Goal: Task Accomplishment & Management: Complete application form

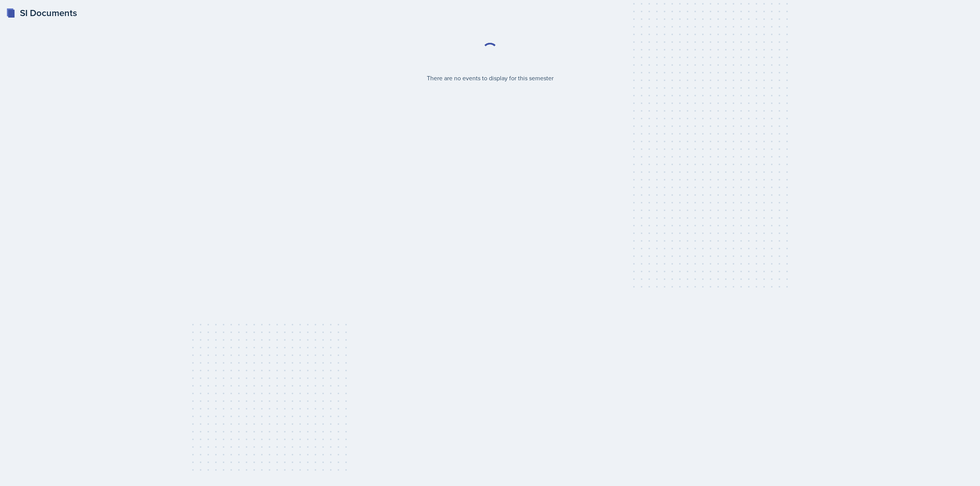
select select "2bed604d-1099-4043-b1bc-2365e8740244"
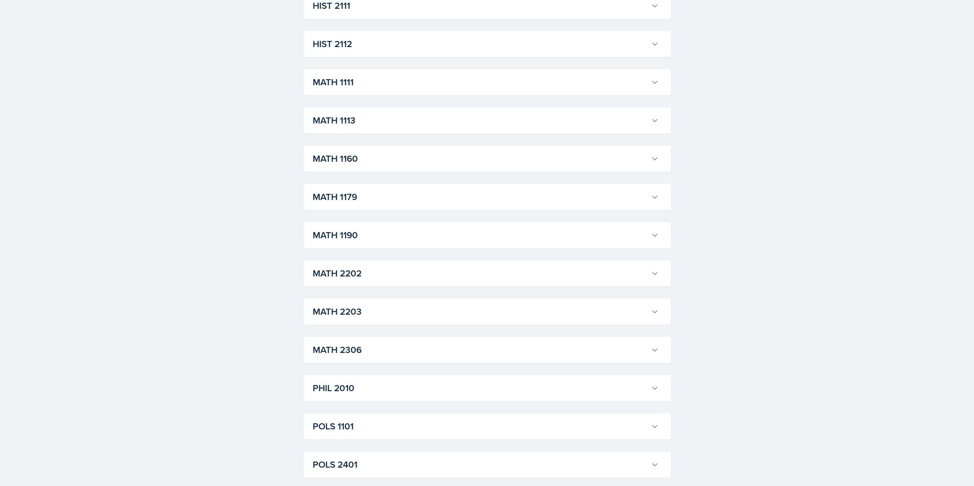
click at [377, 233] on h3 "MATH 1190" at bounding box center [480, 235] width 335 height 14
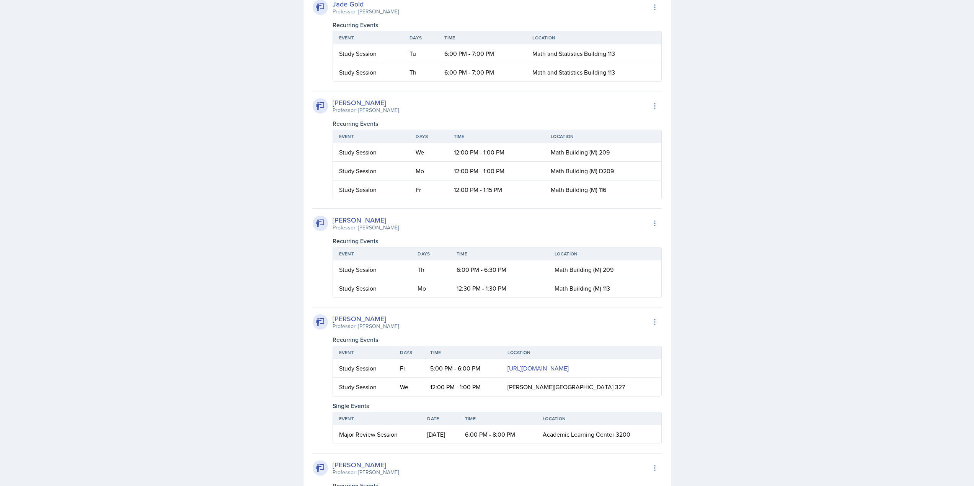
scroll to position [1531, 0]
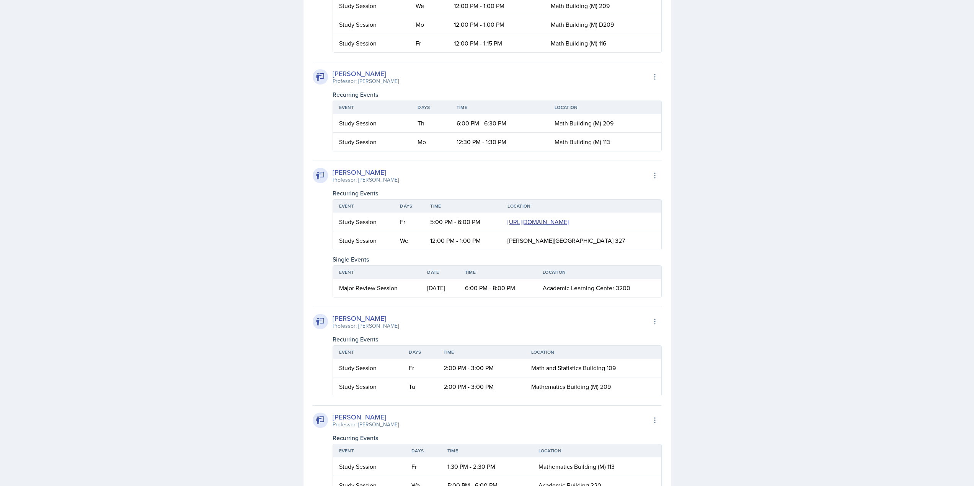
click at [507, 226] on link "https://teams.microsoft.com/l/meetup-join/19%3ameeting_NDUyNGY5OWQtN2QxMS00YjA3…" at bounding box center [537, 222] width 61 height 8
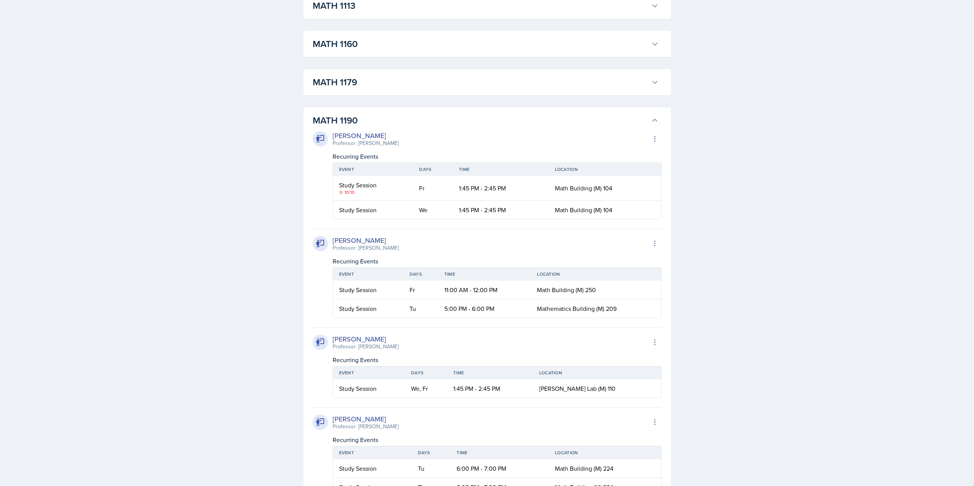
click at [407, 119] on h3 "MATH 1190" at bounding box center [480, 121] width 335 height 14
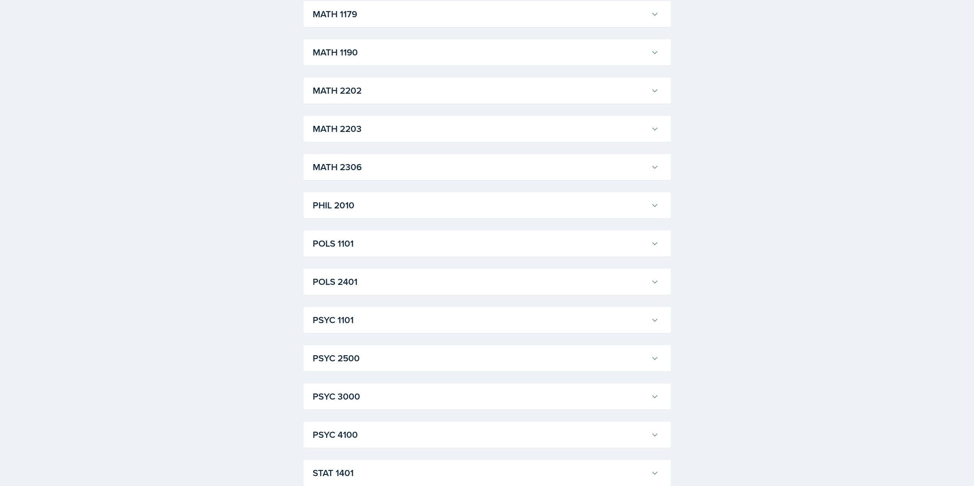
scroll to position [883, 0]
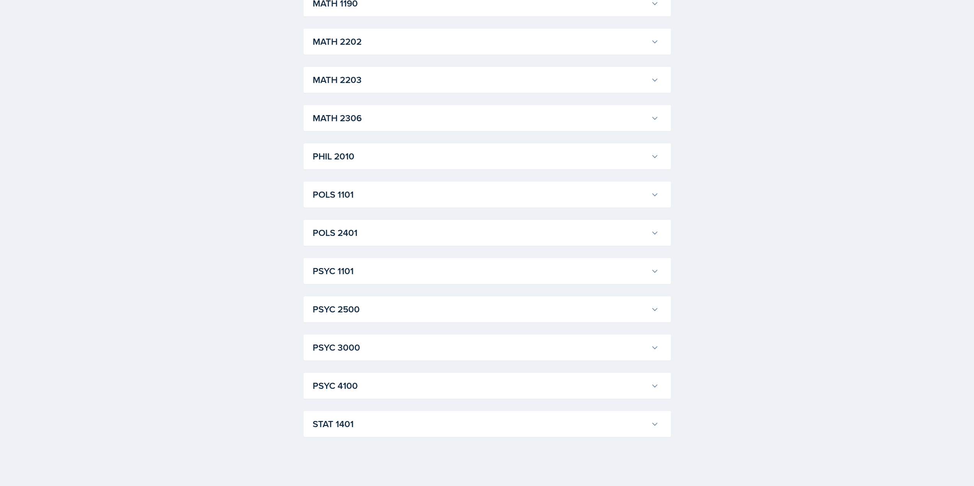
click at [365, 426] on h3 "STAT 1401" at bounding box center [480, 425] width 335 height 14
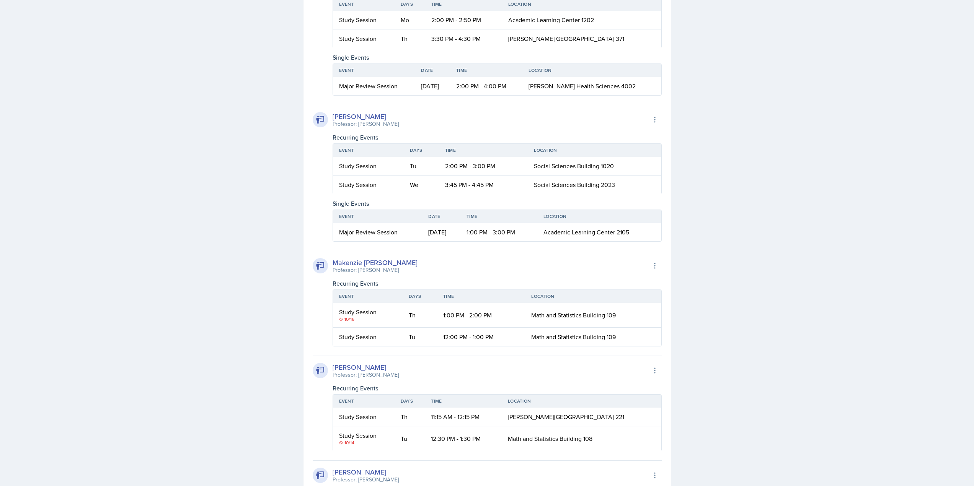
scroll to position [1610, 0]
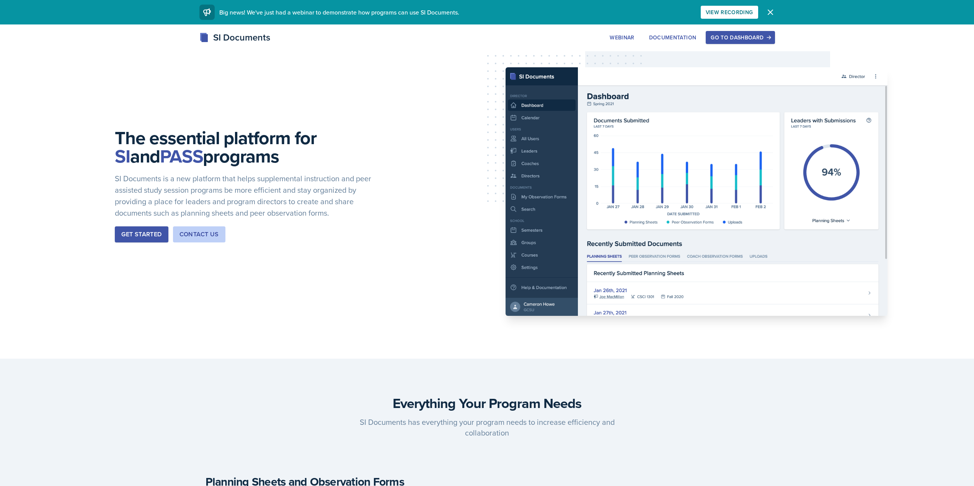
click at [761, 37] on div "Go to Dashboard" at bounding box center [740, 37] width 59 height 6
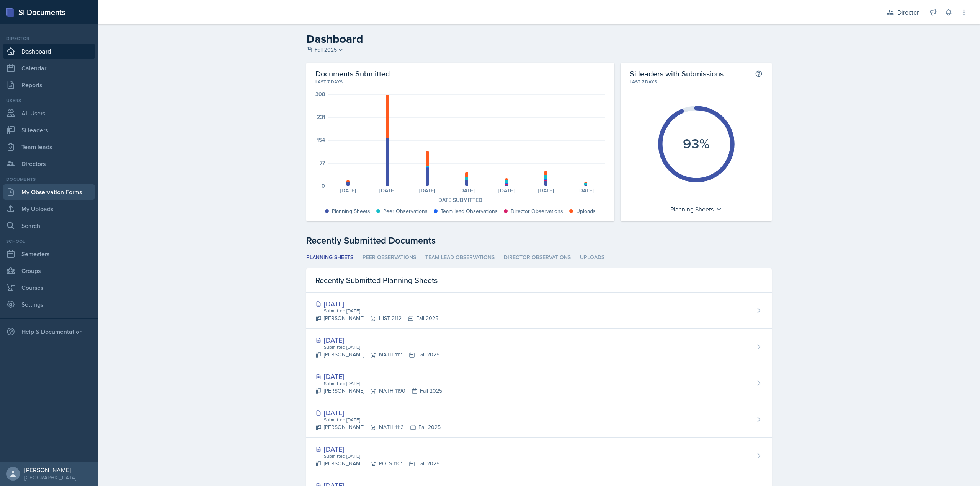
drag, startPoint x: 72, startPoint y: 194, endPoint x: 75, endPoint y: 189, distance: 6.0
click at [72, 194] on link "My Observation Forms" at bounding box center [49, 191] width 92 height 15
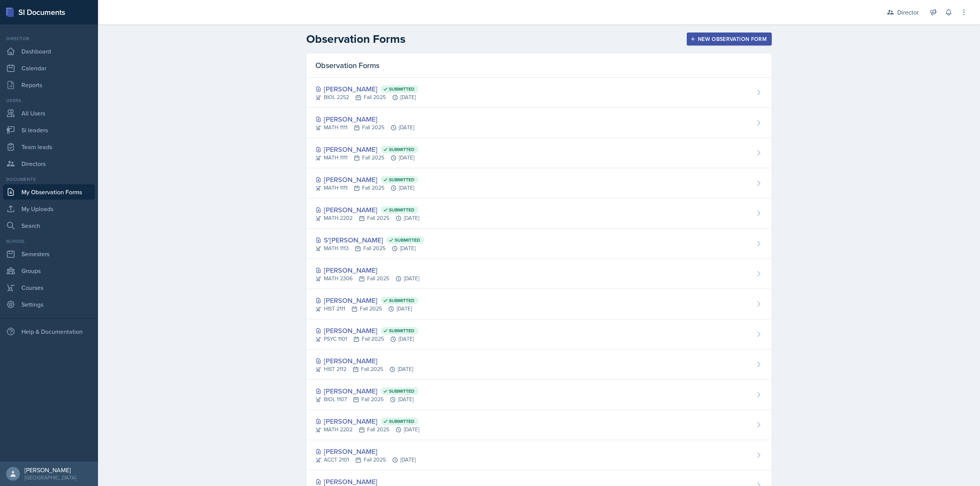
click at [703, 39] on div "New Observation Form" at bounding box center [729, 39] width 75 height 6
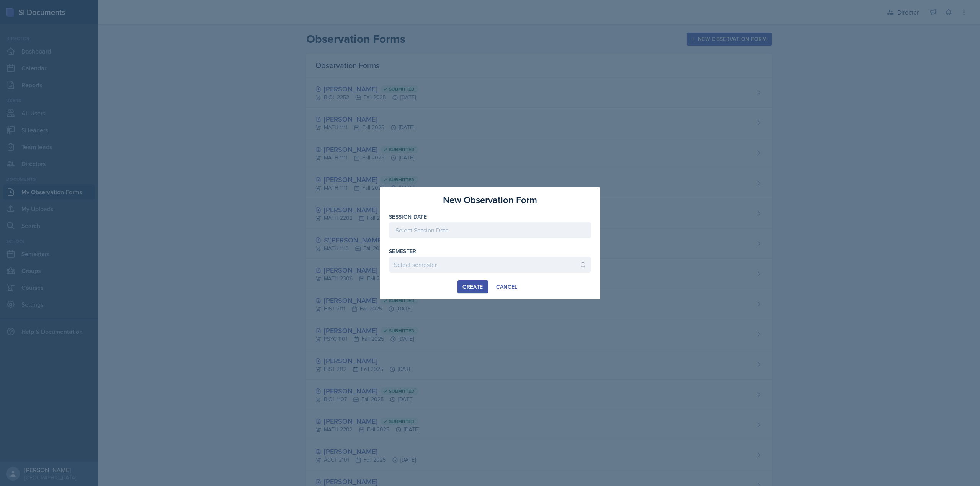
click at [474, 228] on div at bounding box center [490, 230] width 202 height 16
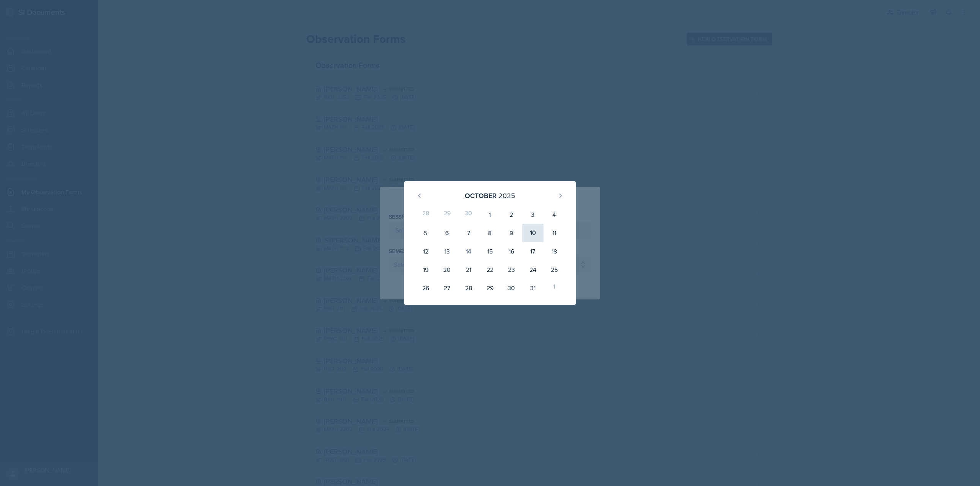
click at [535, 233] on div "10" at bounding box center [532, 233] width 21 height 18
type input "October 10th, 2025"
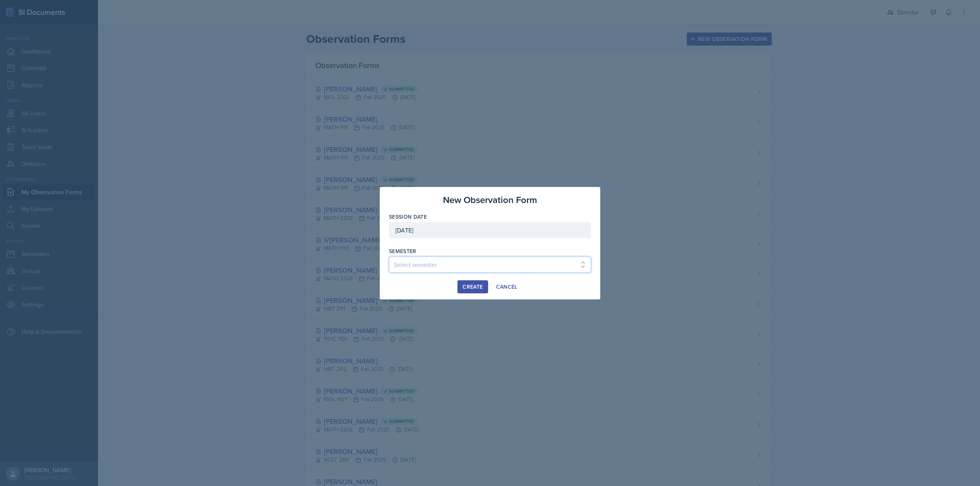
click at [413, 259] on select "Select semester Fall 2025 Summer 2025 Spring 2025 Fall 2024 Summer 2024 Spring …" at bounding box center [490, 265] width 202 height 16
select select "2bed604d-1099-4043-b1bc-2365e8740244"
click at [389, 257] on select "Select semester Fall 2025 Summer 2025 Spring 2025 Fall 2024 Summer 2024 Spring …" at bounding box center [490, 265] width 202 height 16
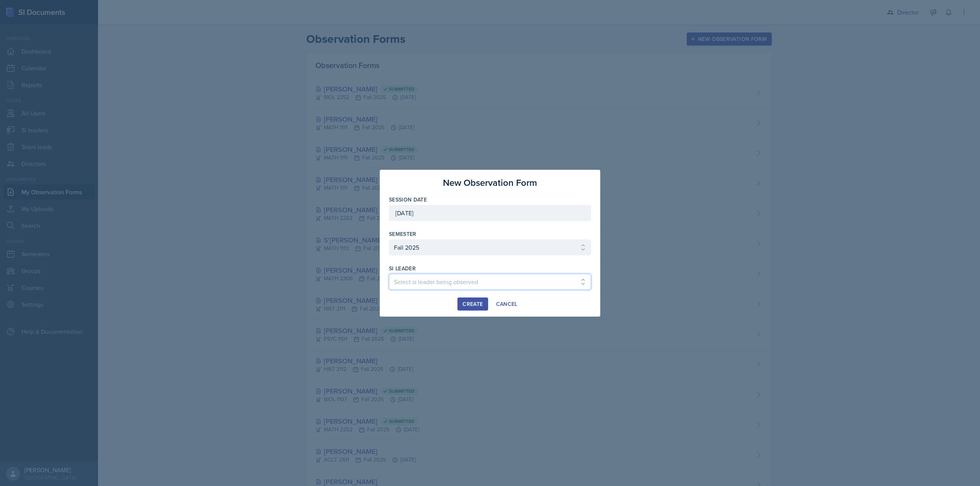
click at [470, 288] on select "Select si leader being observed Rayann Afani Sam Alderton Malk Almimar James Co…" at bounding box center [490, 282] width 202 height 16
select select "08154f5a-00bd-41d9-95da-046ad4d5fae1"
click at [389, 274] on select "Select si leader being observed Rayann Afani Sam Alderton Malk Almimar James Co…" at bounding box center [490, 282] width 202 height 16
click at [465, 300] on button "Create" at bounding box center [472, 304] width 30 height 13
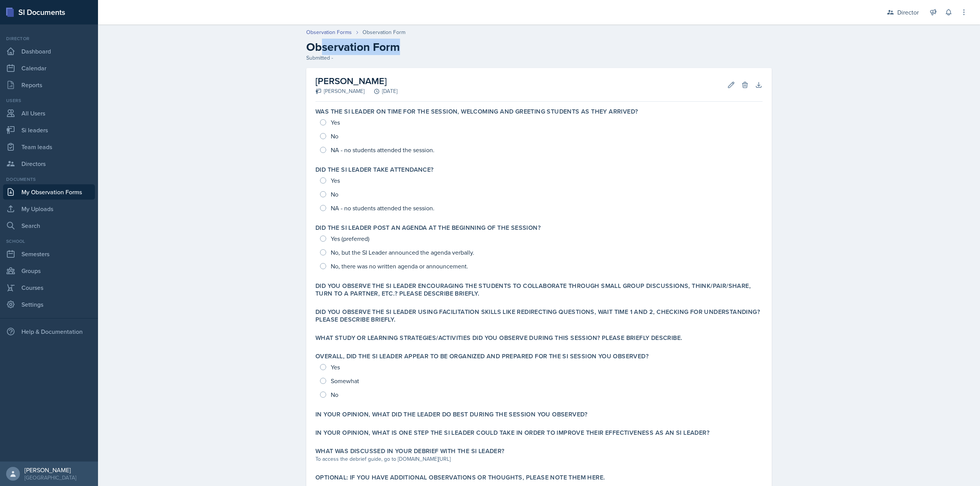
drag, startPoint x: 349, startPoint y: 53, endPoint x: 317, endPoint y: 48, distance: 32.9
click at [317, 48] on h2 "Observation Form" at bounding box center [538, 47] width 465 height 14
drag, startPoint x: 323, startPoint y: 54, endPoint x: 335, endPoint y: 55, distance: 11.6
click at [325, 54] on div "Observation Forms Observation Form Observation Form Submitted -" at bounding box center [539, 45] width 490 height 34
click at [332, 56] on div "Submitted -" at bounding box center [538, 58] width 465 height 8
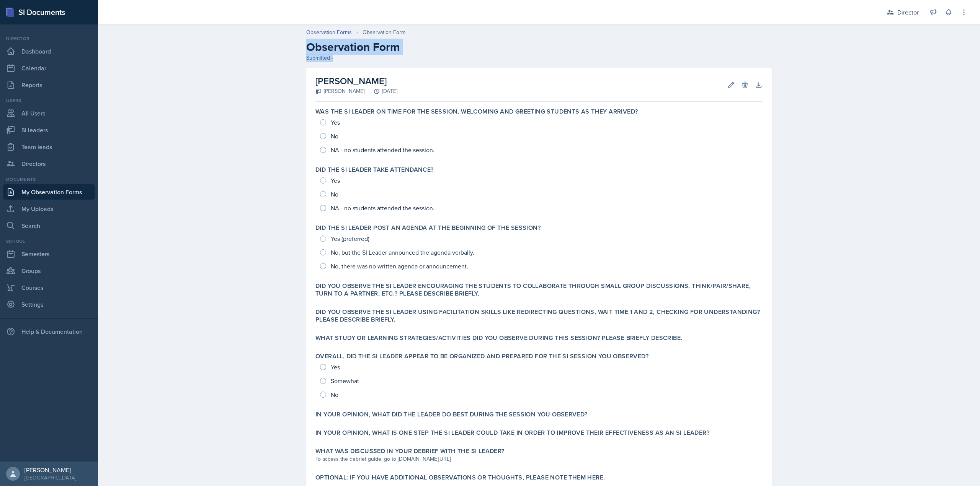
drag, startPoint x: 332, startPoint y: 58, endPoint x: 299, endPoint y: 52, distance: 33.5
click at [299, 52] on div "Observation Forms Observation Form Observation Form Submitted -" at bounding box center [539, 45] width 490 height 34
click at [299, 51] on div "Observation Forms Observation Form Observation Form Submitted -" at bounding box center [539, 45] width 490 height 34
click at [303, 48] on div "Observation Forms Observation Form Observation Form Submitted -" at bounding box center [539, 45] width 490 height 34
drag, startPoint x: 312, startPoint y: 47, endPoint x: 324, endPoint y: 60, distance: 18.1
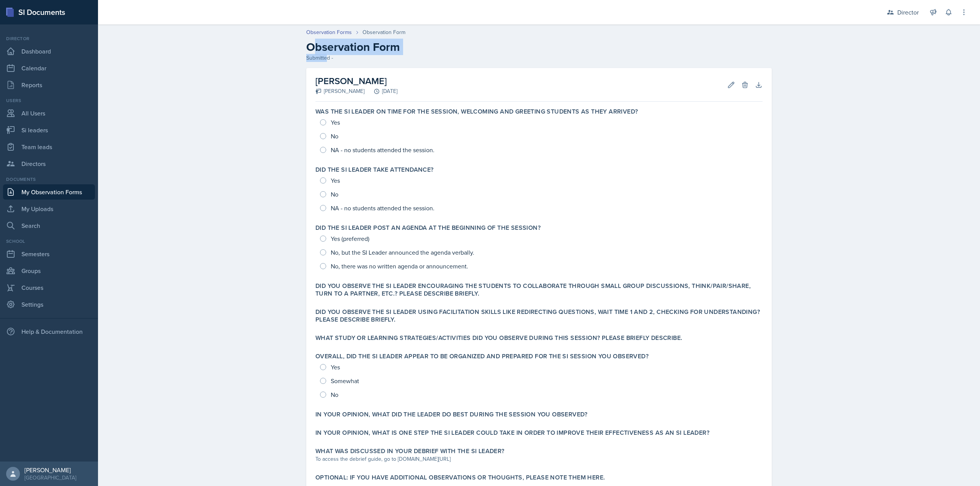
click at [324, 60] on div "Observation Forms Observation Form Observation Form Submitted -" at bounding box center [539, 45] width 490 height 34
click at [325, 60] on div "Submitted -" at bounding box center [538, 58] width 465 height 8
click at [322, 54] on h2 "Observation Form" at bounding box center [538, 47] width 465 height 14
drag, startPoint x: 323, startPoint y: 58, endPoint x: 309, endPoint y: 47, distance: 17.7
click at [309, 47] on div "Observation Forms Observation Form Observation Form Submitted -" at bounding box center [539, 45] width 490 height 34
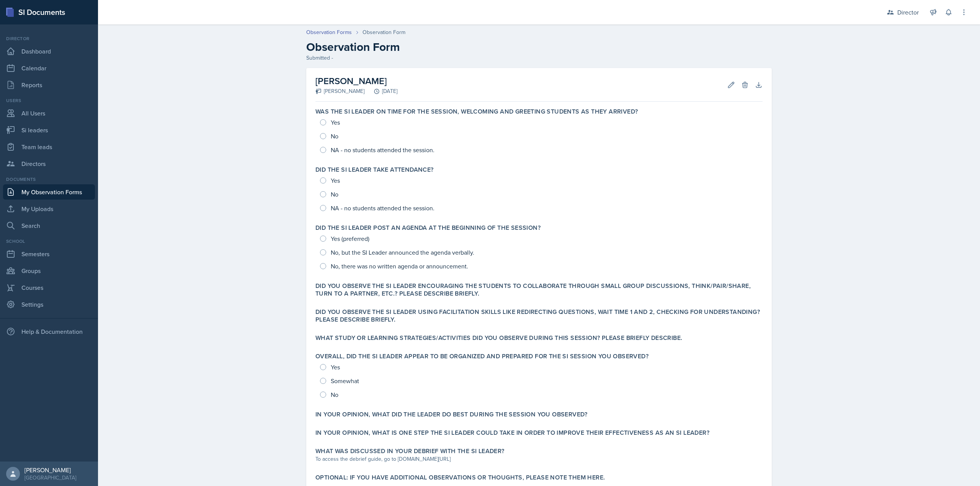
click at [361, 72] on div "Savannah Merrefield Christian Wiggins October 10th, 2025 Edit Delete Download A…" at bounding box center [538, 85] width 447 height 34
click at [350, 81] on h2 "[PERSON_NAME]" at bounding box center [356, 81] width 82 height 14
click at [323, 95] on div "Savannah Merrefield Christian Wiggins October 10th, 2025 Edit Delete Download A…" at bounding box center [538, 85] width 447 height 34
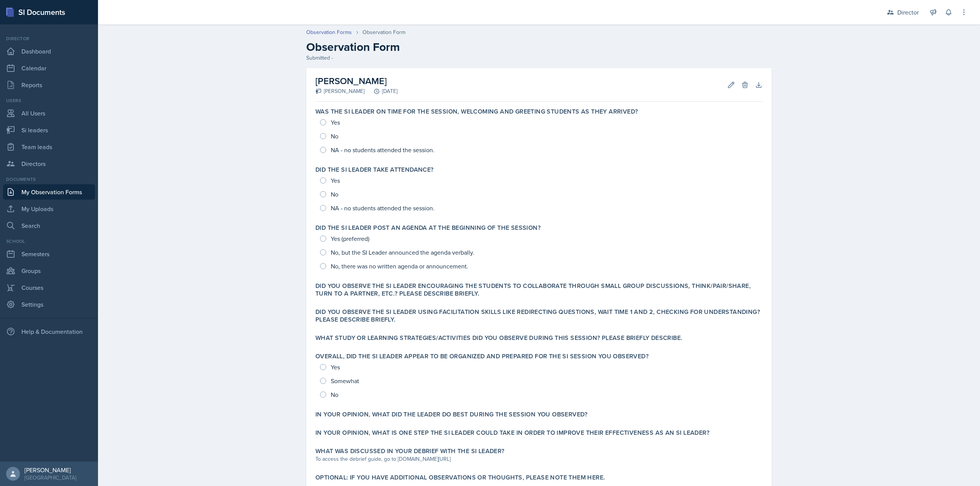
click at [335, 91] on div "[PERSON_NAME]" at bounding box center [339, 91] width 49 height 8
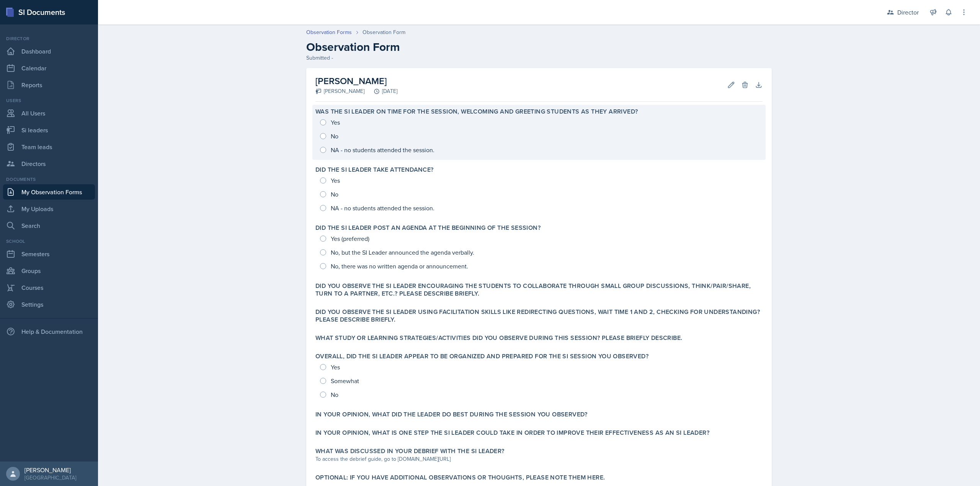
click at [439, 111] on label "Was the SI Leader on time for the session, welcoming and greeting students as t…" at bounding box center [476, 112] width 322 height 8
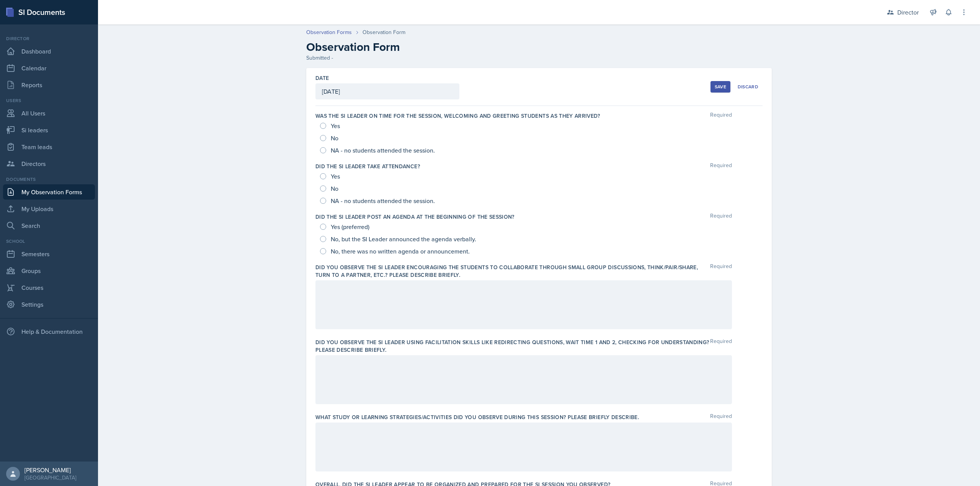
click at [393, 152] on span "NA - no students attended the session." at bounding box center [383, 151] width 104 height 8
click at [326, 152] on input "NA - no students attended the session." at bounding box center [323, 150] width 6 height 6
radio input "true"
click at [360, 200] on span "NA - no students attended the session." at bounding box center [383, 201] width 104 height 8
click at [326, 200] on input "NA - no students attended the session." at bounding box center [323, 201] width 6 height 6
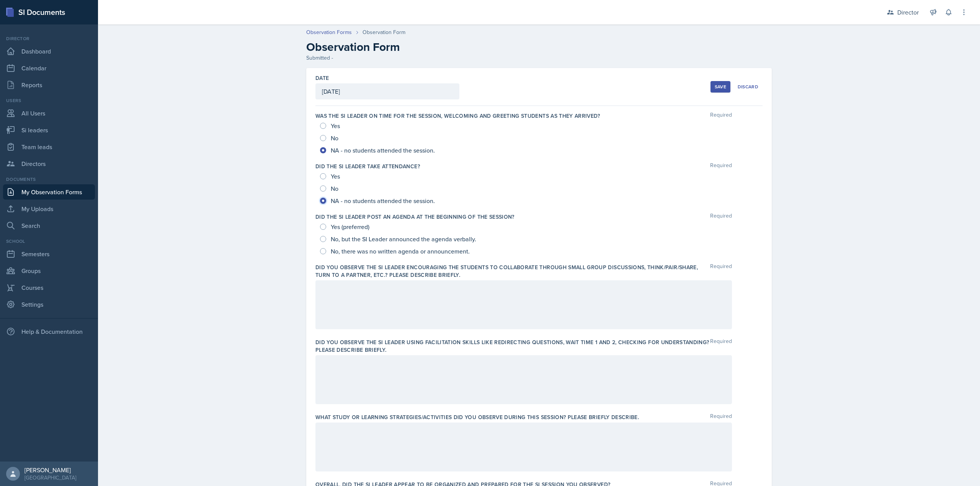
radio input "true"
click at [352, 231] on span "Yes (preferred)" at bounding box center [350, 227] width 39 height 8
click at [326, 230] on input "Yes (preferred)" at bounding box center [323, 227] width 6 height 6
radio input "true"
click at [382, 319] on div at bounding box center [523, 305] width 416 height 49
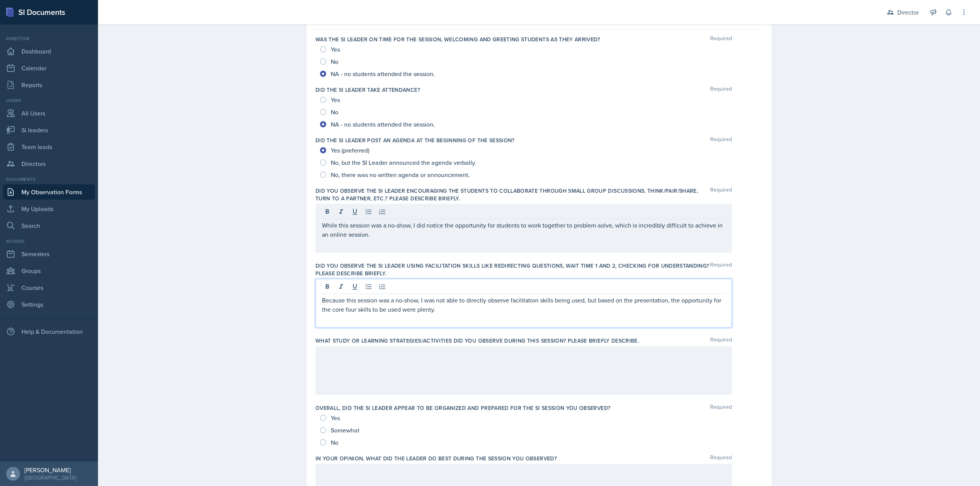
click at [411, 366] on div at bounding box center [523, 370] width 416 height 49
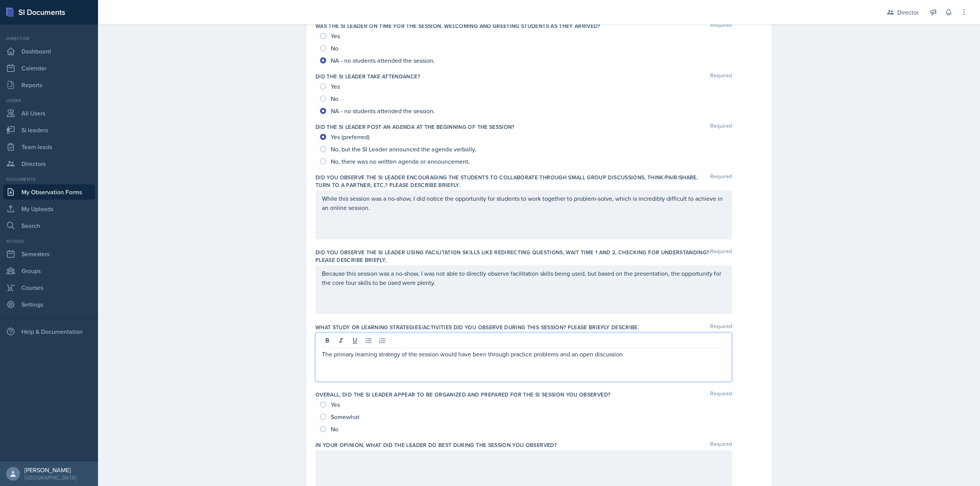
click at [336, 400] on div "Yes" at bounding box center [330, 405] width 21 height 12
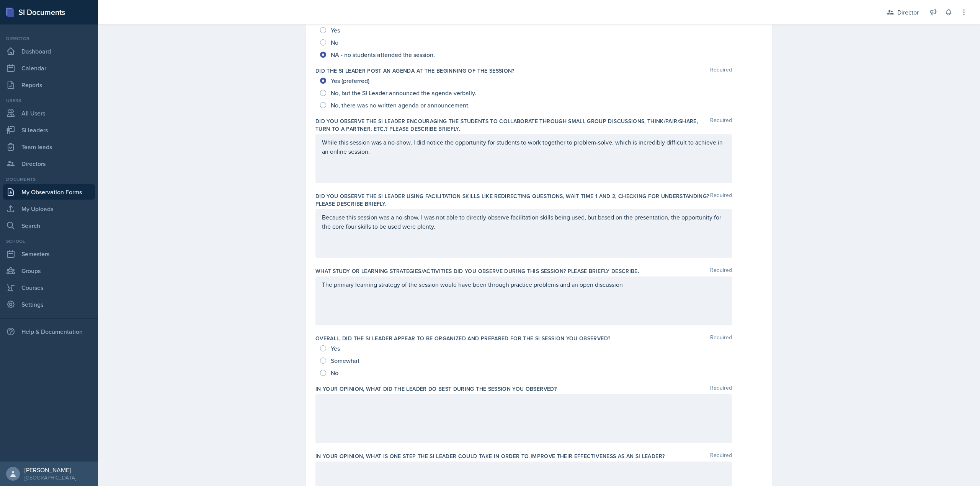
scroll to position [205, 0]
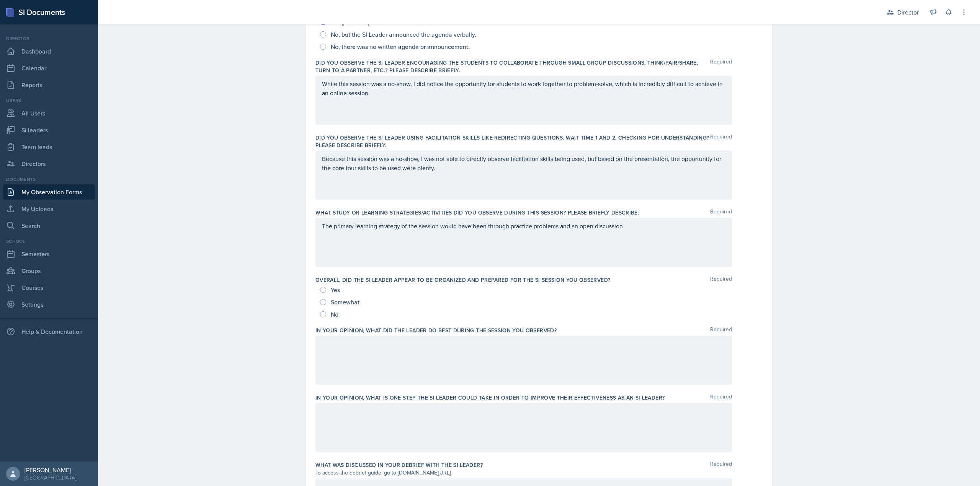
drag, startPoint x: 330, startPoint y: 290, endPoint x: 323, endPoint y: 291, distance: 6.6
click at [331, 290] on span "Yes" at bounding box center [335, 290] width 9 height 8
click at [326, 290] on input "Yes" at bounding box center [323, 290] width 6 height 6
radio input "true"
click at [323, 291] on input "Yes" at bounding box center [323, 290] width 6 height 6
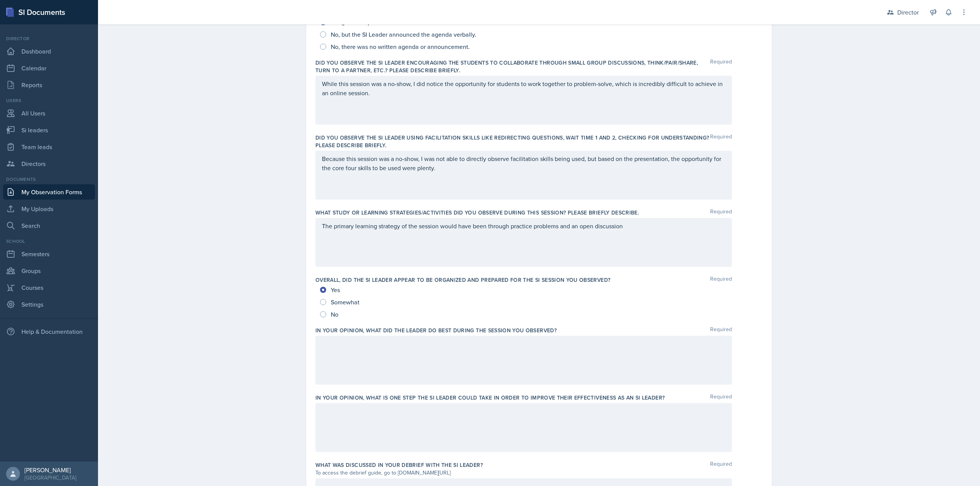
click at [363, 383] on div at bounding box center [523, 360] width 416 height 49
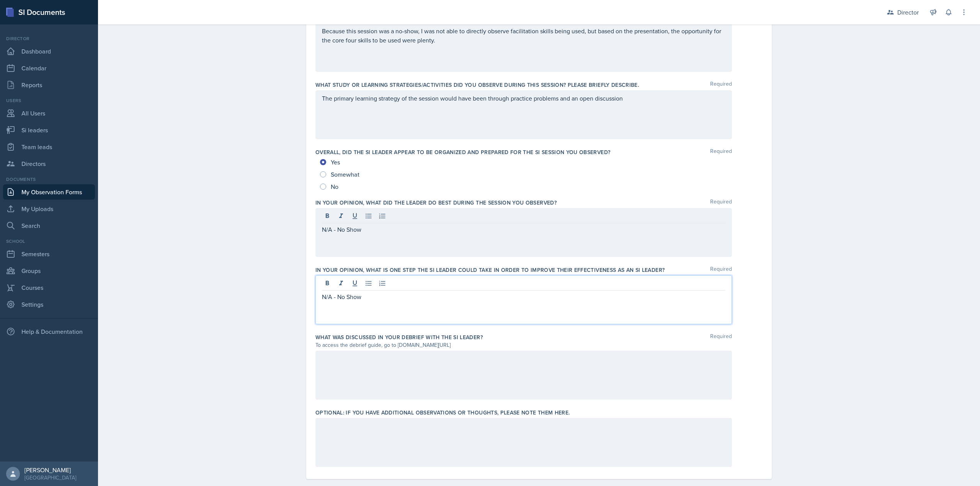
scroll to position [344, 0]
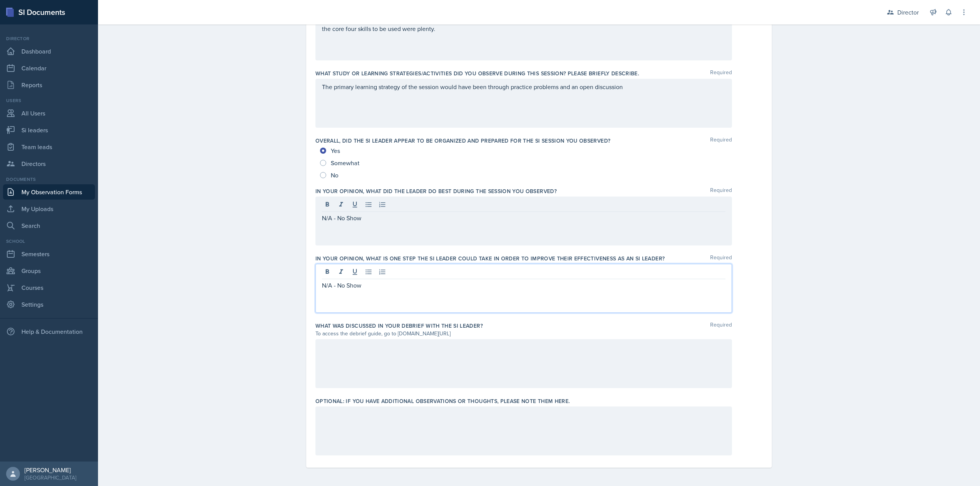
click at [354, 369] on div at bounding box center [523, 363] width 416 height 49
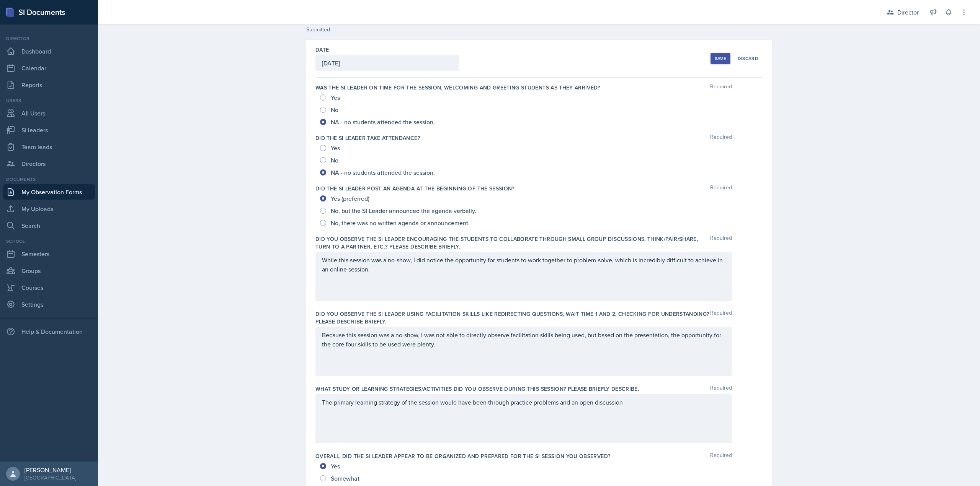
scroll to position [0, 0]
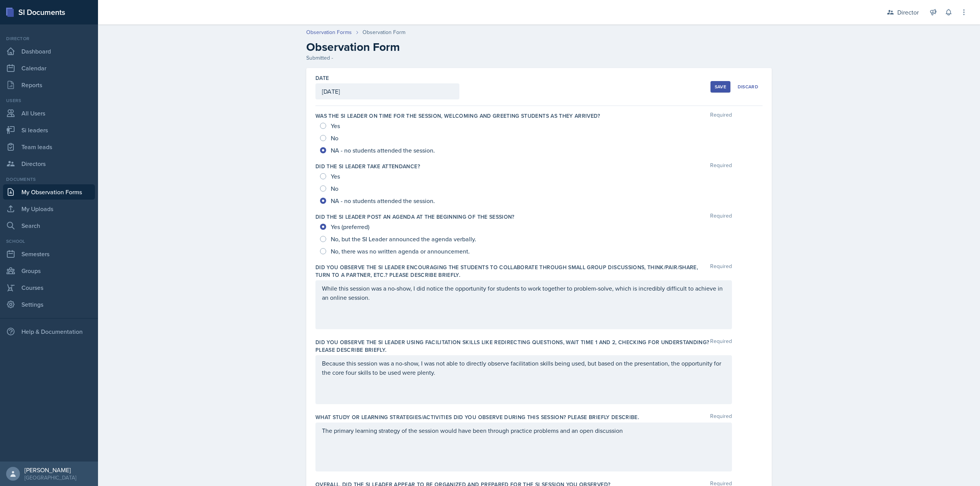
click at [715, 85] on div "Save" at bounding box center [720, 87] width 11 height 6
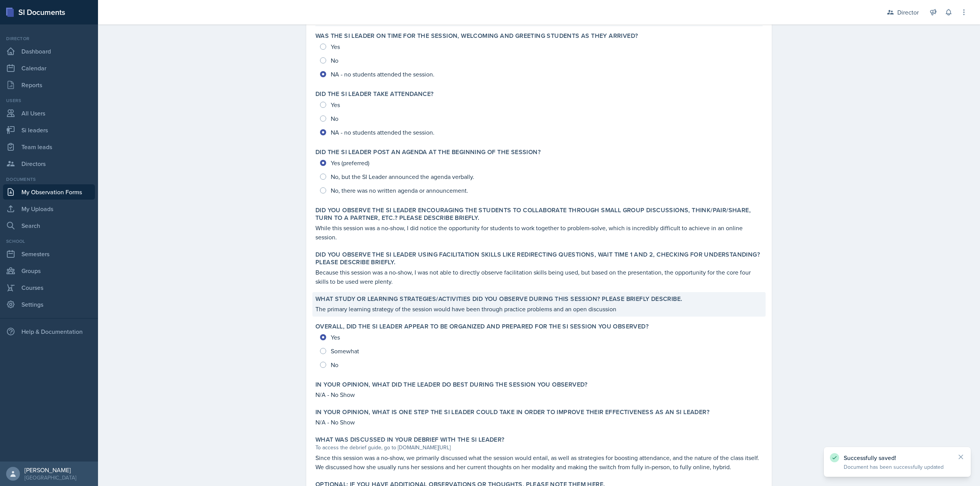
scroll to position [132, 0]
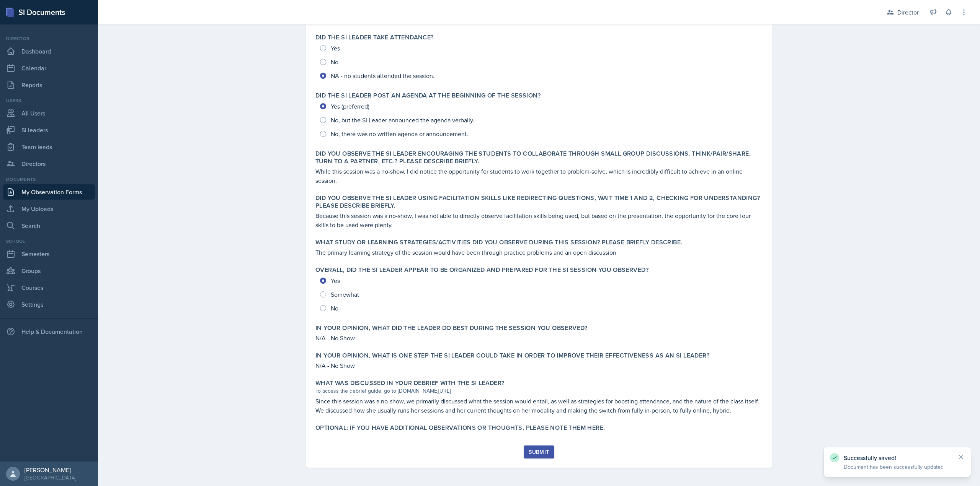
click at [529, 448] on button "Submit" at bounding box center [539, 452] width 30 height 13
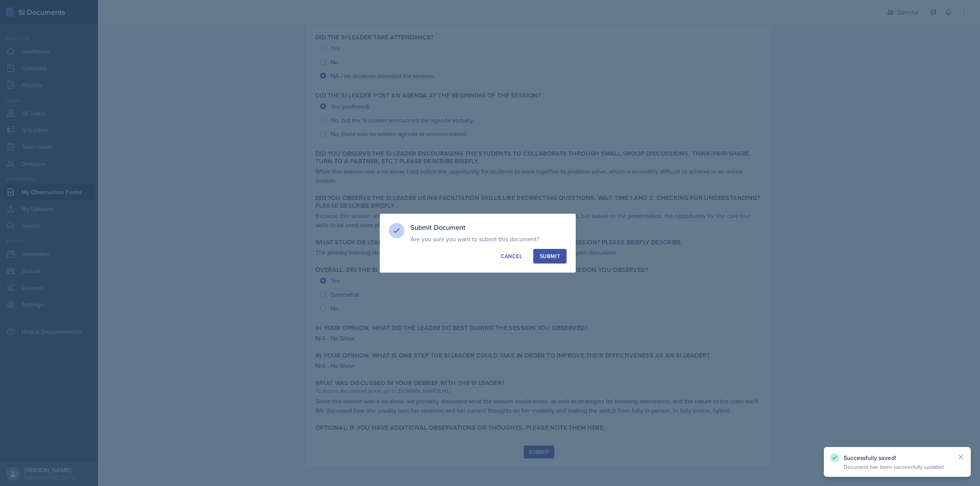
click at [551, 253] on div "Submit" at bounding box center [550, 257] width 20 height 8
radio input "true"
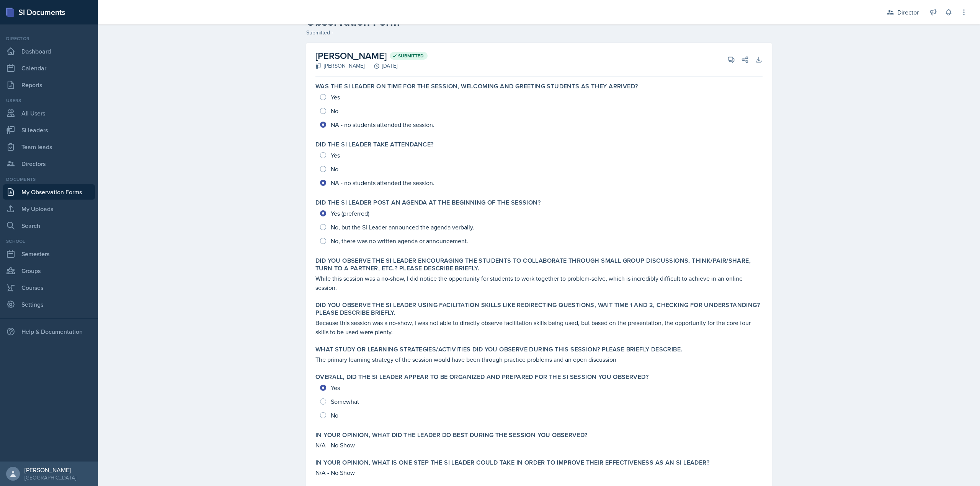
scroll to position [0, 0]
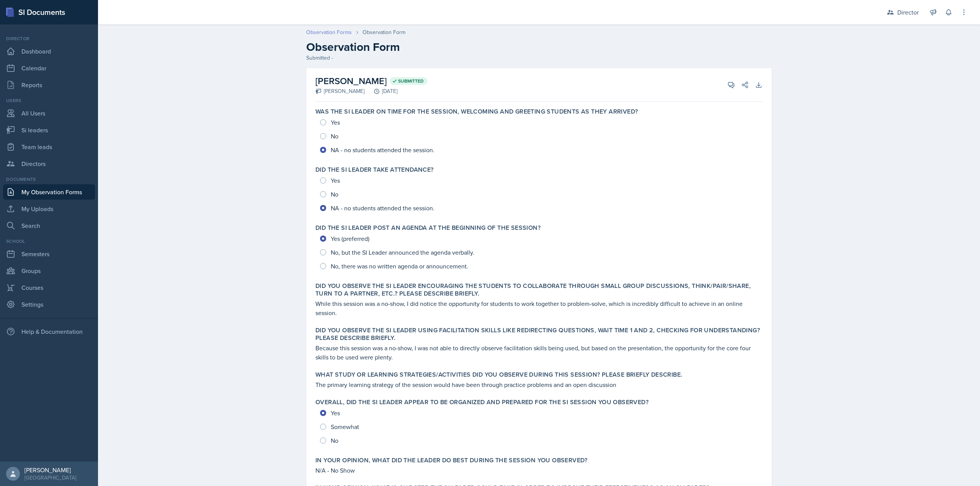
click at [328, 34] on link "Observation Forms" at bounding box center [329, 32] width 46 height 8
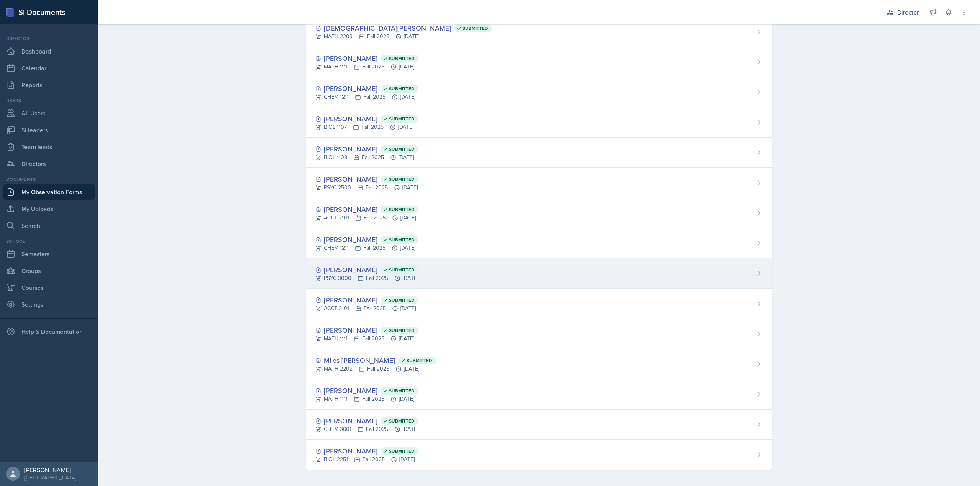
scroll to position [728, 0]
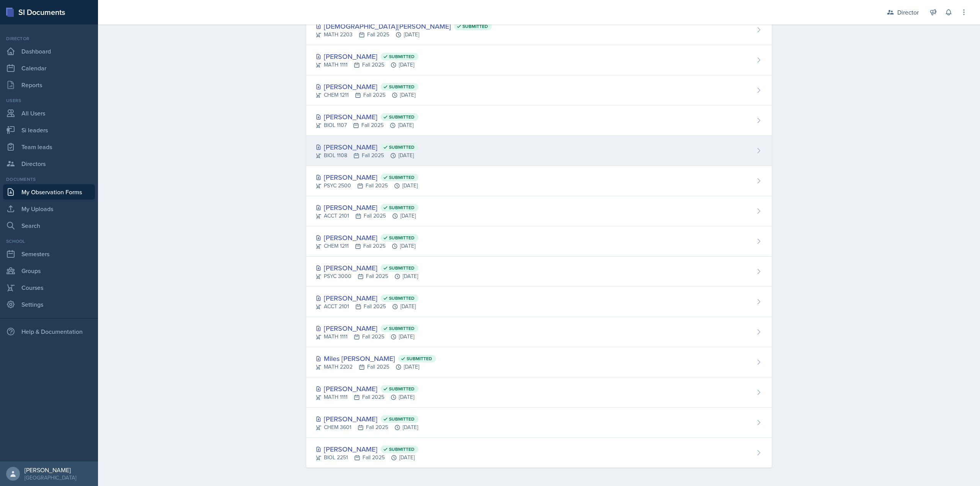
drag, startPoint x: 393, startPoint y: 473, endPoint x: 347, endPoint y: 144, distance: 332.3
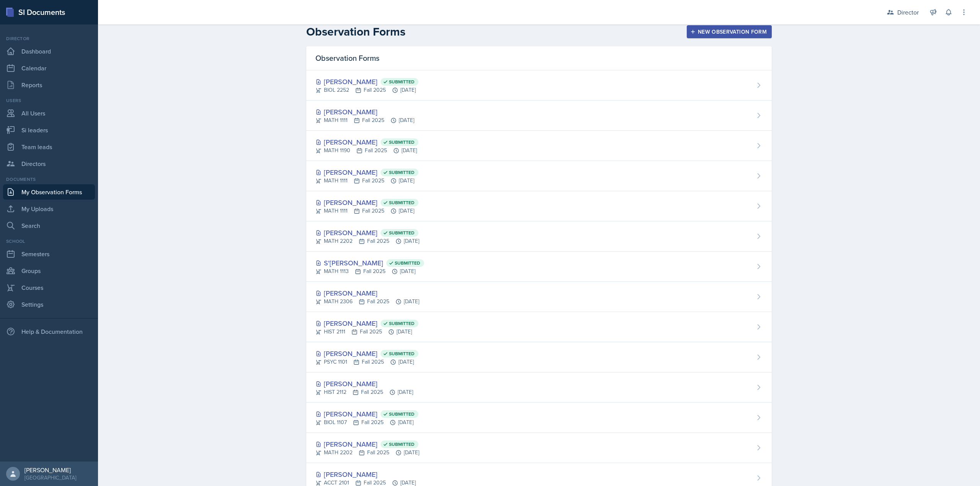
scroll to position [0, 0]
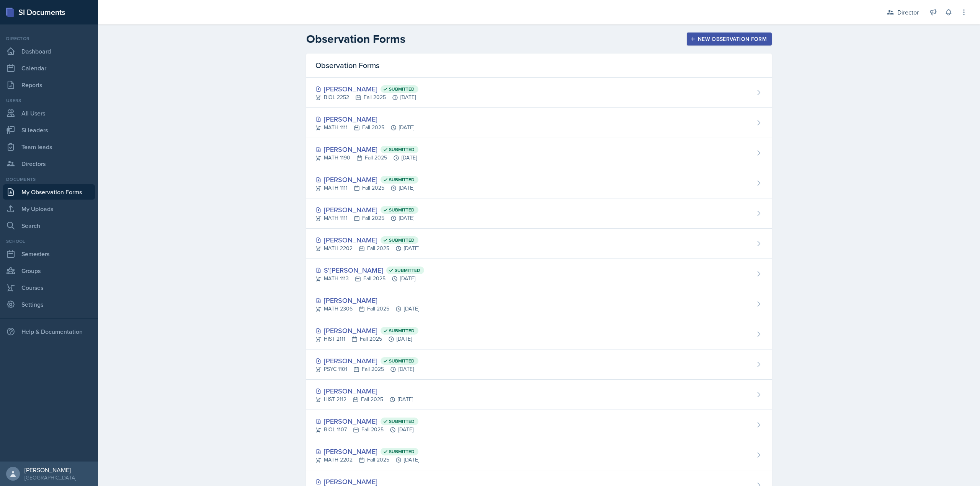
click at [698, 33] on button "New Observation Form" at bounding box center [729, 39] width 85 height 13
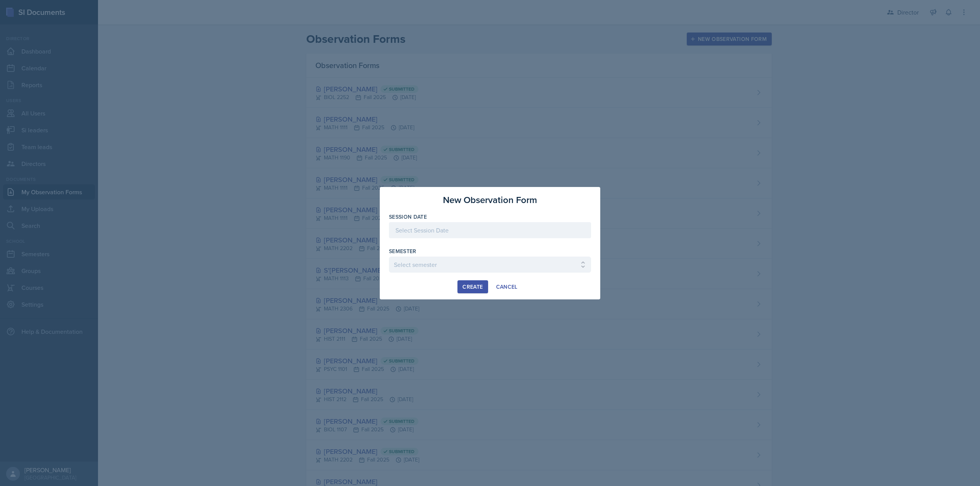
click at [452, 228] on div at bounding box center [490, 230] width 202 height 16
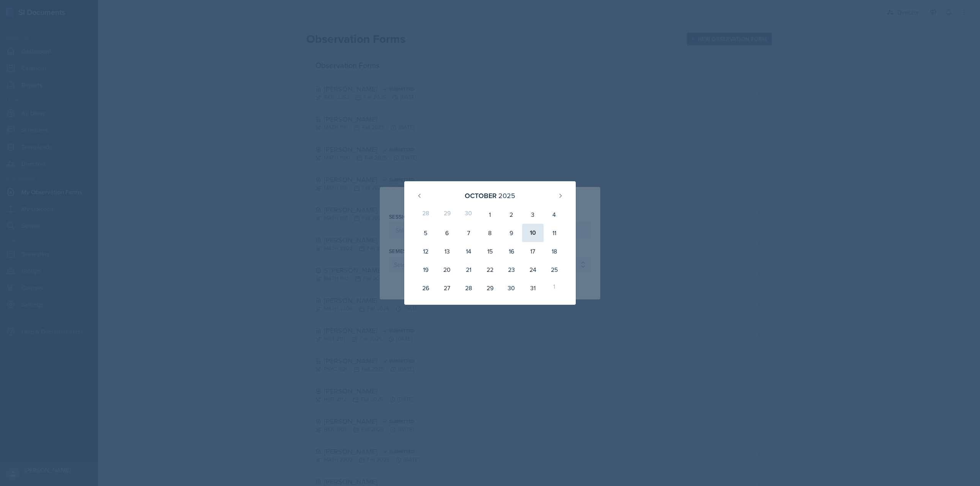
click at [531, 231] on div "10" at bounding box center [532, 233] width 21 height 18
type input "October 10th, 2025"
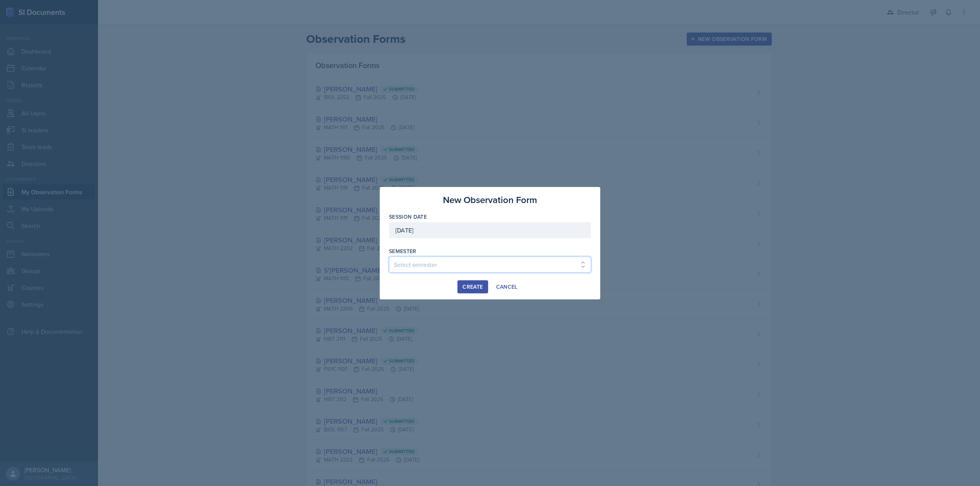
click at [404, 266] on select "Select semester Fall 2025 Summer 2025 Spring 2025 Fall 2024 Summer 2024 Spring …" at bounding box center [490, 265] width 202 height 16
select select "2bed604d-1099-4043-b1bc-2365e8740244"
click at [389, 257] on select "Select semester Fall 2025 Summer 2025 Spring 2025 Fall 2024 Summer 2024 Spring …" at bounding box center [490, 265] width 202 height 16
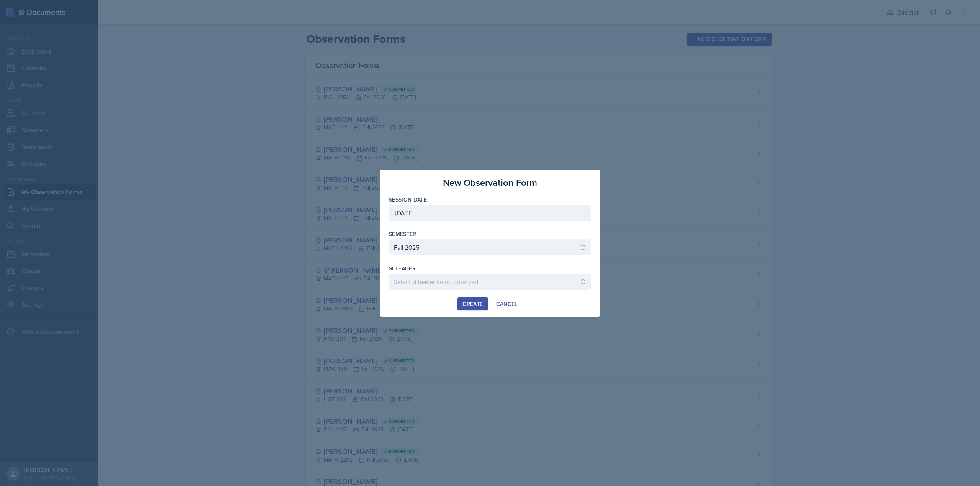
click at [423, 271] on div "si leader" at bounding box center [490, 269] width 202 height 8
click at [427, 279] on select "Select si leader being observed Rayann Afani Sam Alderton Malk Almimar James Co…" at bounding box center [490, 282] width 202 height 16
select select "232d7b9f-44a7-4b60-babf-40ff6c9e1a60"
click at [389, 274] on select "Select si leader being observed Rayann Afani Sam Alderton Malk Almimar James Co…" at bounding box center [490, 282] width 202 height 16
click at [470, 303] on div "Create" at bounding box center [472, 304] width 20 height 6
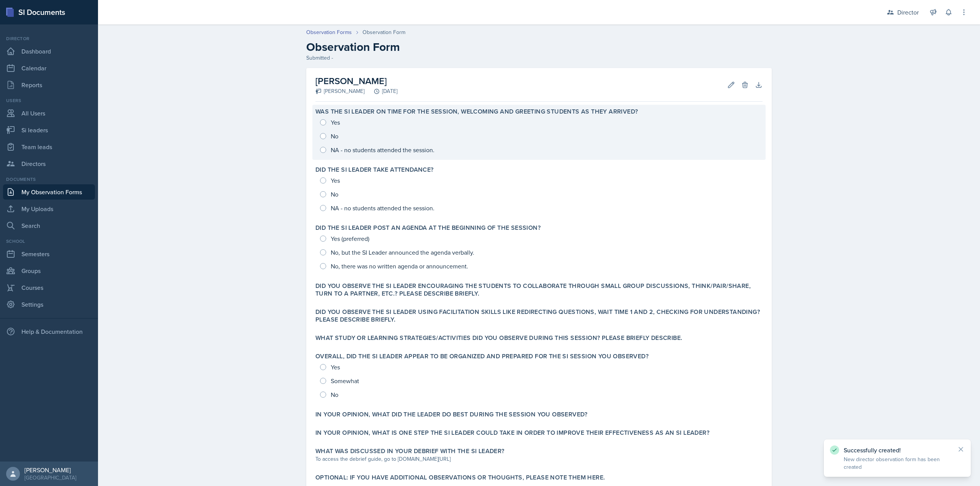
click at [377, 143] on div "Yes No NA - no students attended the session." at bounding box center [538, 136] width 447 height 41
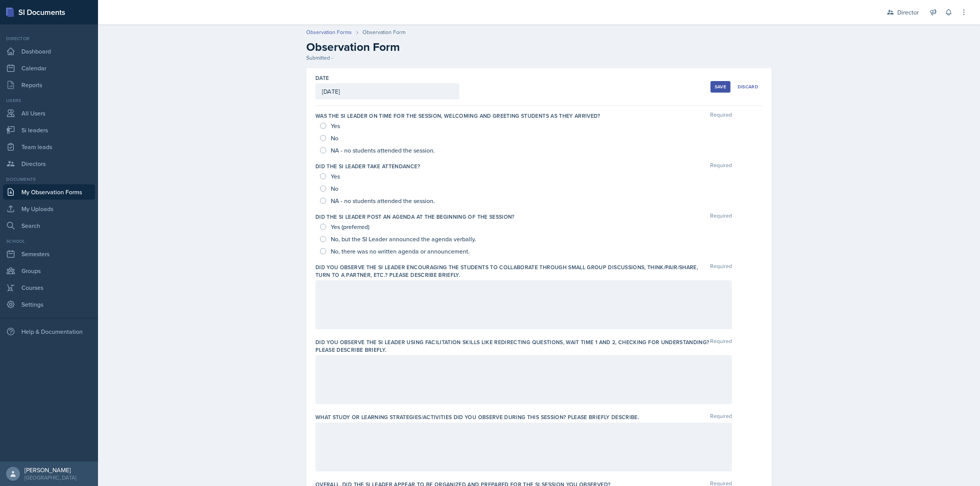
click at [361, 150] on span "NA - no students attended the session." at bounding box center [383, 151] width 104 height 8
click at [326, 150] on input "NA - no students attended the session." at bounding box center [323, 150] width 6 height 6
radio input "true"
click at [351, 199] on span "NA - no students attended the session." at bounding box center [383, 201] width 104 height 8
click at [326, 199] on input "NA - no students attended the session." at bounding box center [323, 201] width 6 height 6
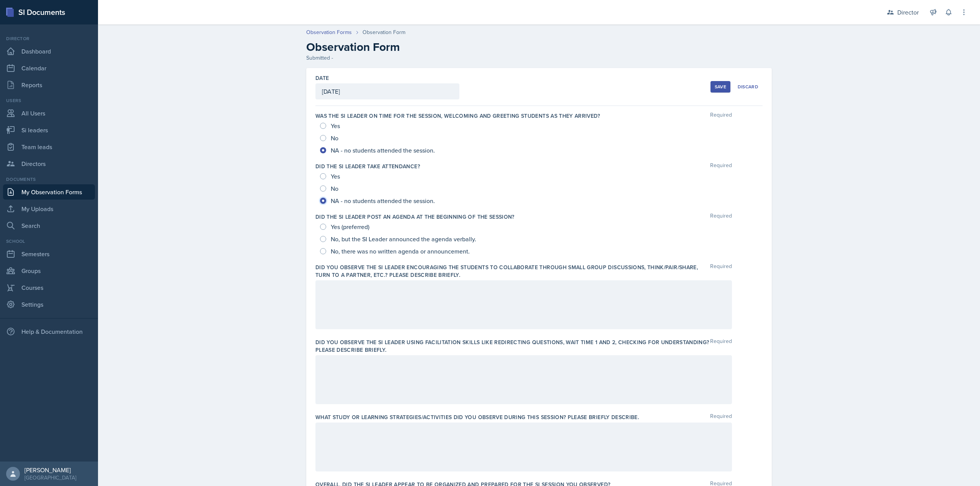
radio input "true"
click at [347, 251] on span "No, there was no written agenda or announcement." at bounding box center [400, 252] width 139 height 8
click at [326, 251] on input "No, there was no written agenda or announcement." at bounding box center [323, 251] width 6 height 6
radio input "true"
click at [343, 240] on span "No, but the SI Leader announced the agenda verbally." at bounding box center [403, 239] width 145 height 8
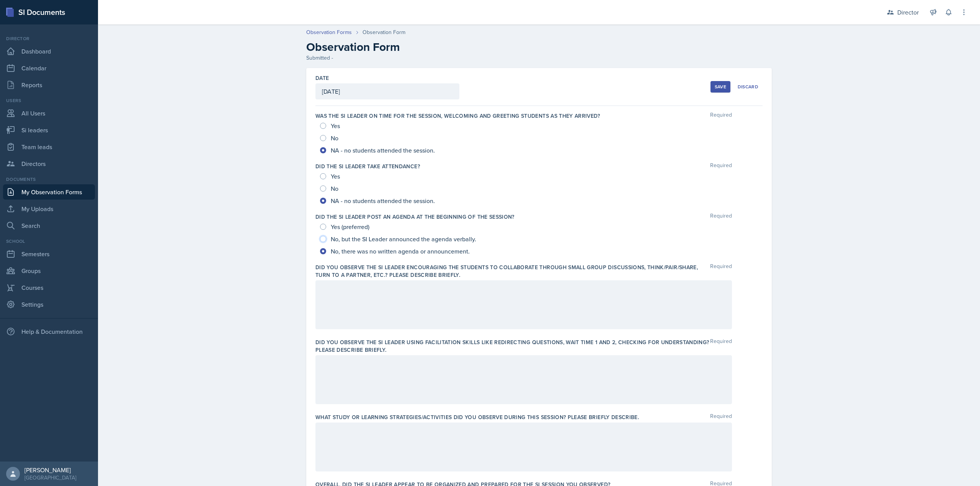
click at [326, 240] on input "No, but the SI Leader announced the agenda verbally." at bounding box center [323, 239] width 6 height 6
radio input "true"
click at [341, 224] on span "Yes (preferred)" at bounding box center [350, 227] width 39 height 8
click at [326, 224] on input "Yes (preferred)" at bounding box center [323, 227] width 6 height 6
radio input "true"
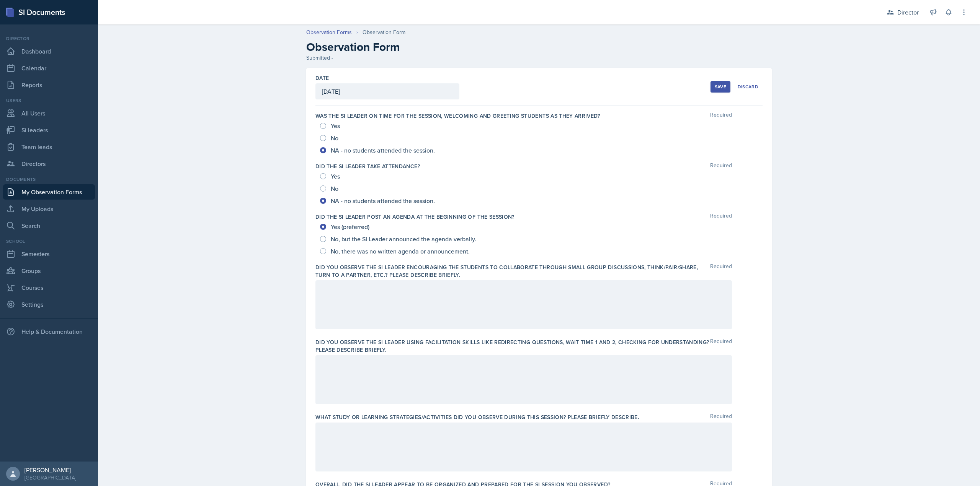
click at [355, 282] on div at bounding box center [523, 305] width 416 height 49
click at [403, 308] on div at bounding box center [523, 305] width 416 height 49
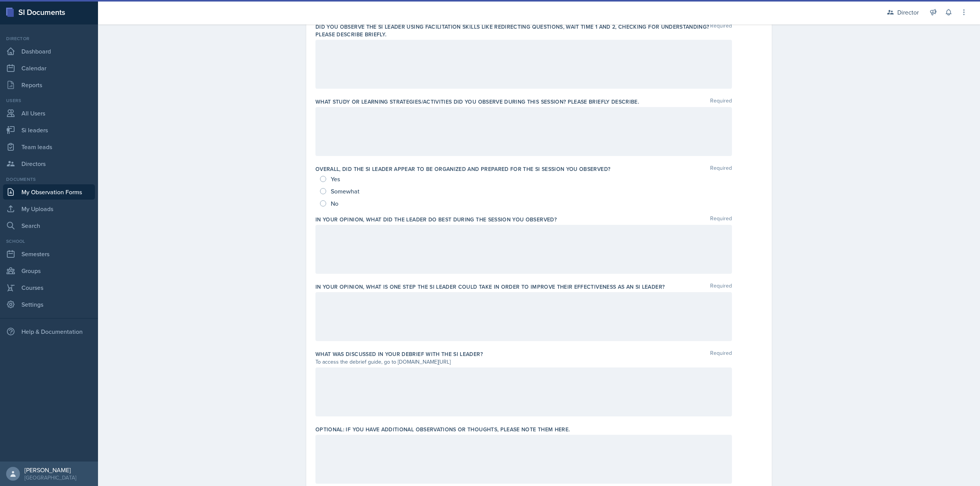
scroll to position [344, 0]
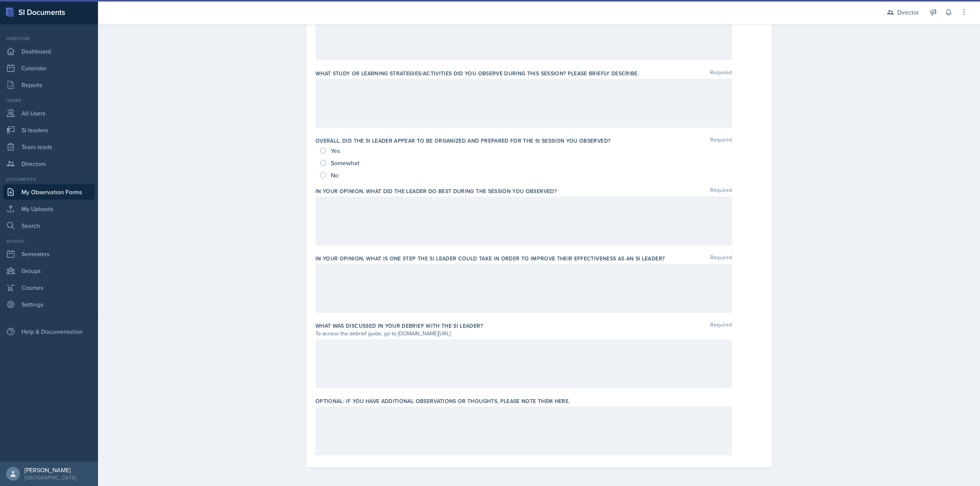
click at [358, 354] on div at bounding box center [523, 363] width 416 height 49
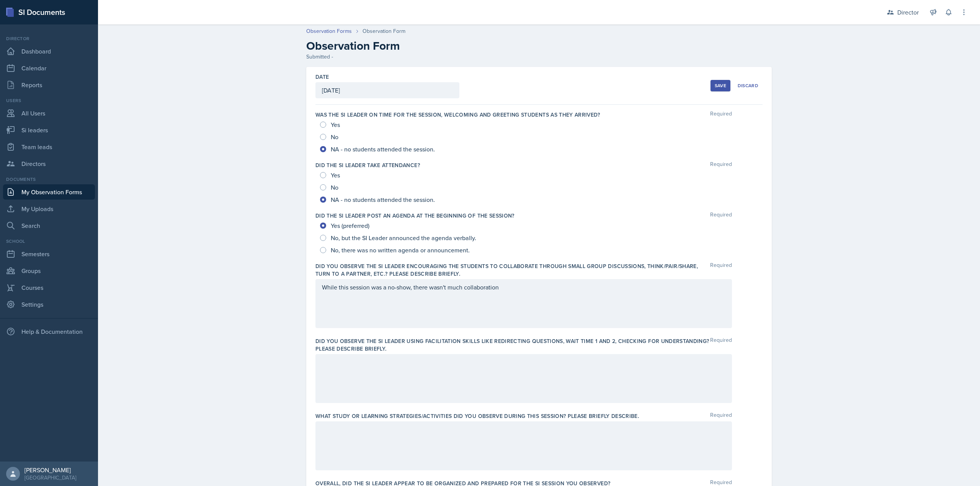
scroll to position [0, 0]
click at [321, 175] on input "Yes" at bounding box center [323, 176] width 6 height 6
radio input "true"
click at [325, 117] on label "Was the SI Leader on time for the session, welcoming and greeting students as t…" at bounding box center [457, 116] width 285 height 8
click at [322, 125] on input "Yes" at bounding box center [323, 126] width 6 height 6
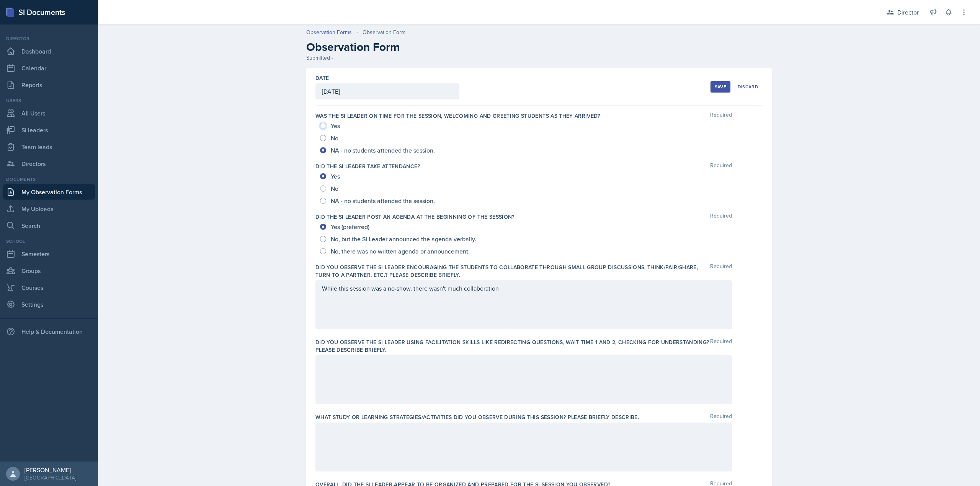
radio input "true"
click at [386, 297] on div "While this session was a no-show, there wasn't much collaboration" at bounding box center [523, 305] width 416 height 49
drag, startPoint x: 507, startPoint y: 298, endPoint x: 280, endPoint y: 315, distance: 227.5
click at [280, 315] on div "Observation Forms Observation Form Observation Form Submitted - Date October 10…" at bounding box center [539, 426] width 882 height 810
click at [541, 285] on div "While this session was a no-show, there wasn't much collaboration" at bounding box center [523, 305] width 416 height 49
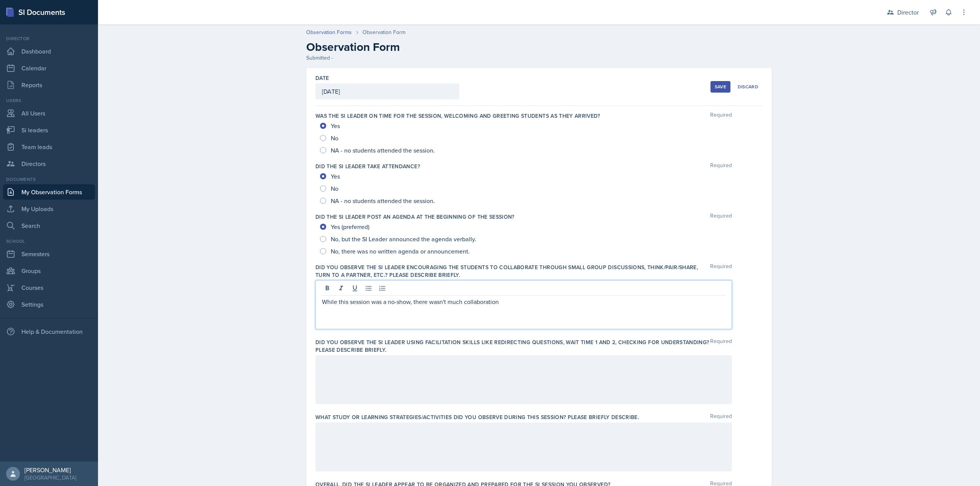
click at [541, 285] on div at bounding box center [523, 289] width 403 height 13
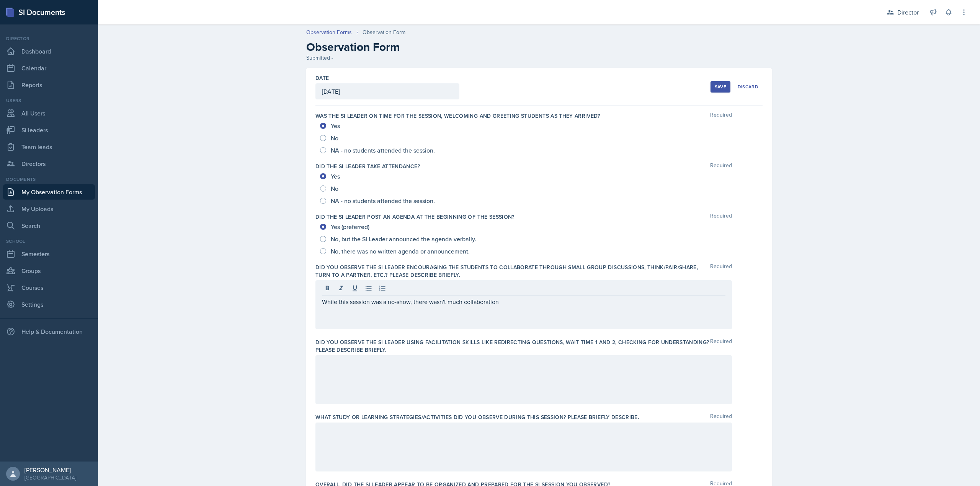
click at [532, 295] on div at bounding box center [523, 289] width 403 height 13
click at [531, 295] on div at bounding box center [523, 289] width 403 height 13
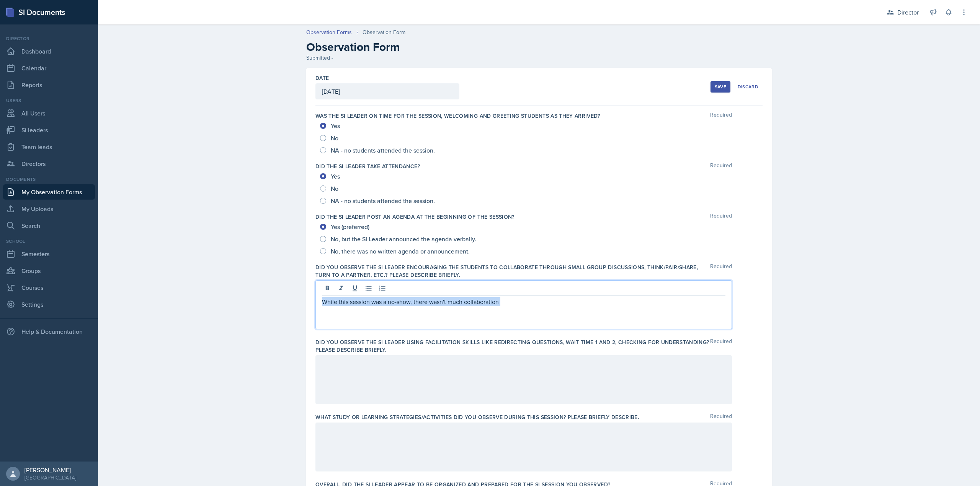
drag, startPoint x: 530, startPoint y: 295, endPoint x: 527, endPoint y: 293, distance: 3.9
click at [529, 295] on div at bounding box center [523, 289] width 403 height 13
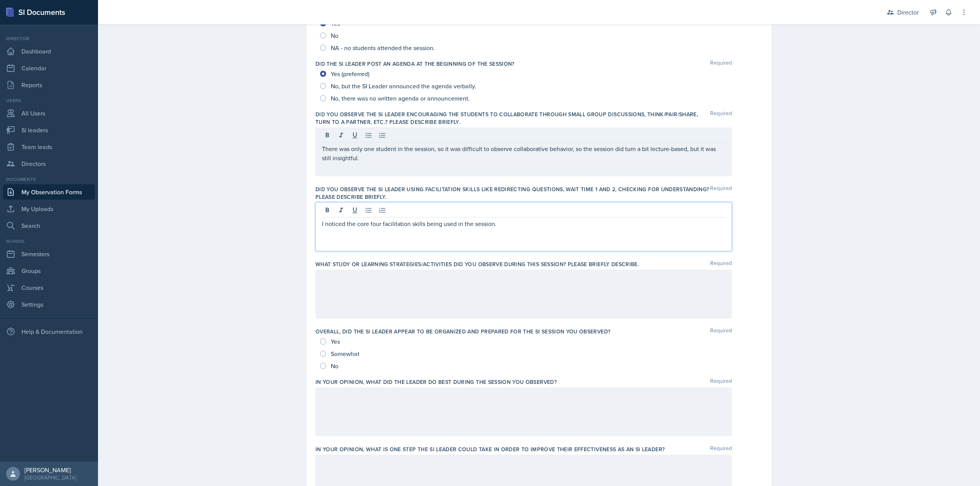
click at [435, 307] on div at bounding box center [523, 294] width 416 height 49
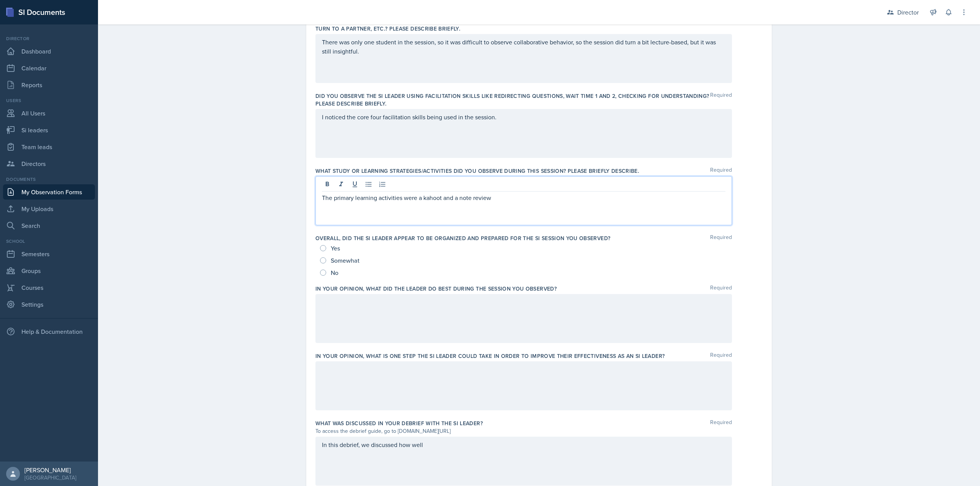
scroll to position [281, 0]
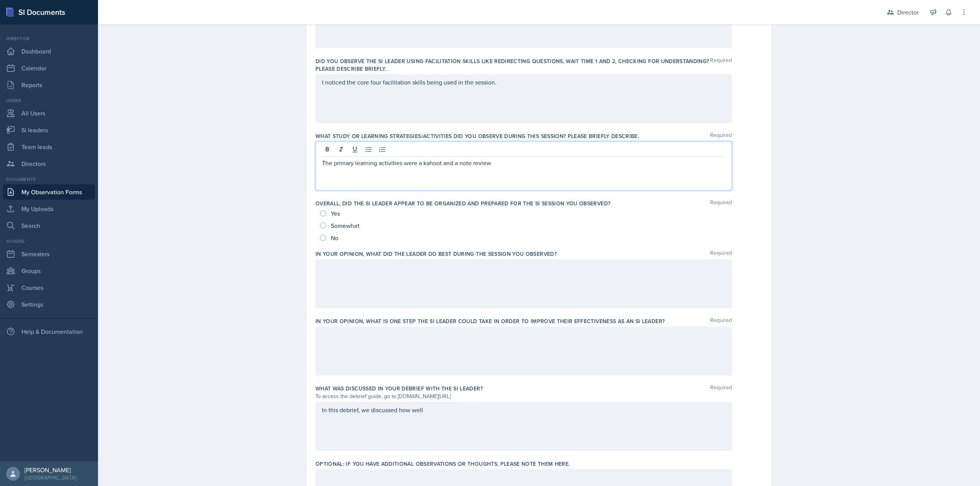
click at [325, 215] on div "Yes" at bounding box center [330, 213] width 21 height 12
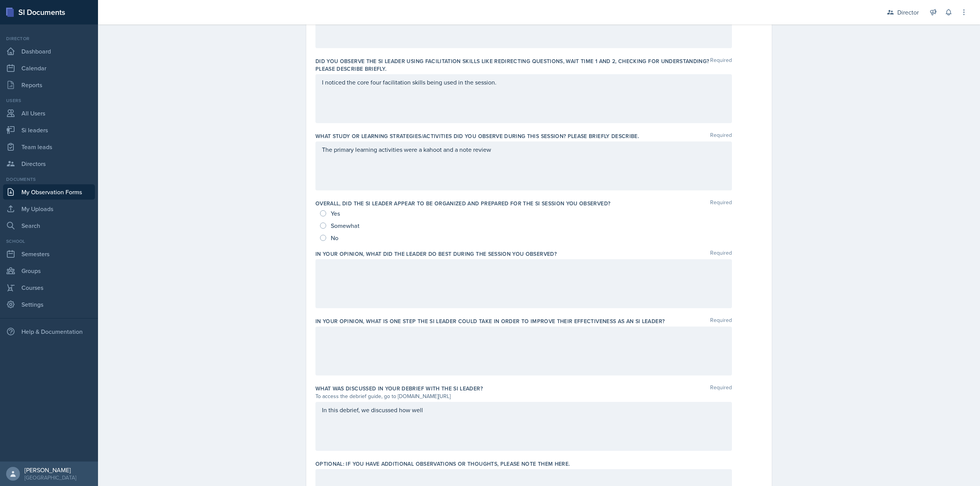
click at [312, 209] on div "Date October 10th, 2025 October 2025 28 29 30 1 2 3 4 5 6 7 8 9 10 11 12 13 14 …" at bounding box center [538, 159] width 465 height 744
click at [321, 212] on input "Yes" at bounding box center [323, 213] width 6 height 6
radio input "true"
click at [352, 277] on div at bounding box center [523, 283] width 416 height 49
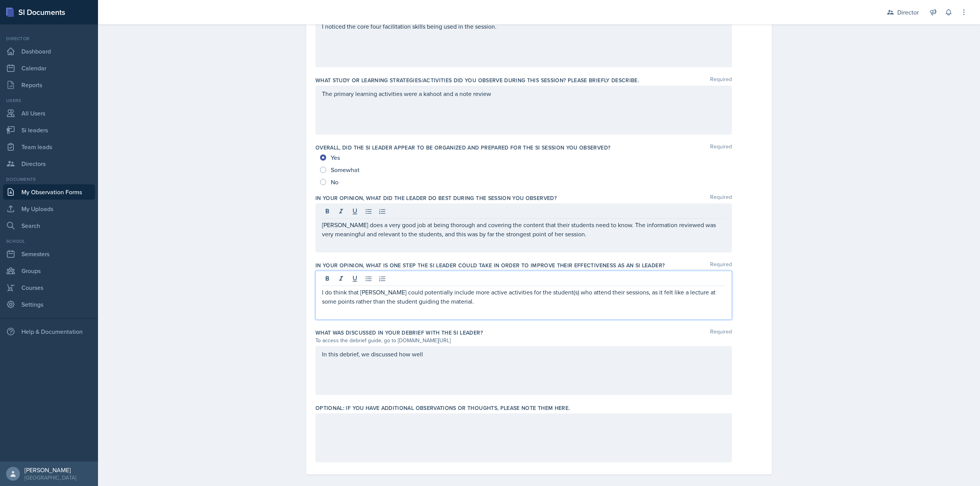
scroll to position [344, 0]
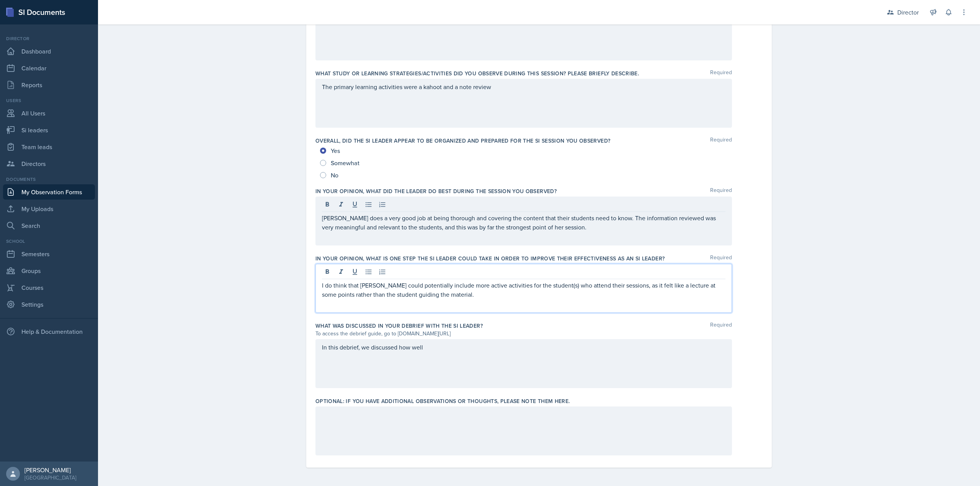
click at [474, 335] on div "To access the debrief guide, go to www.tinyurl.com/obsvdebriefguide" at bounding box center [523, 334] width 416 height 8
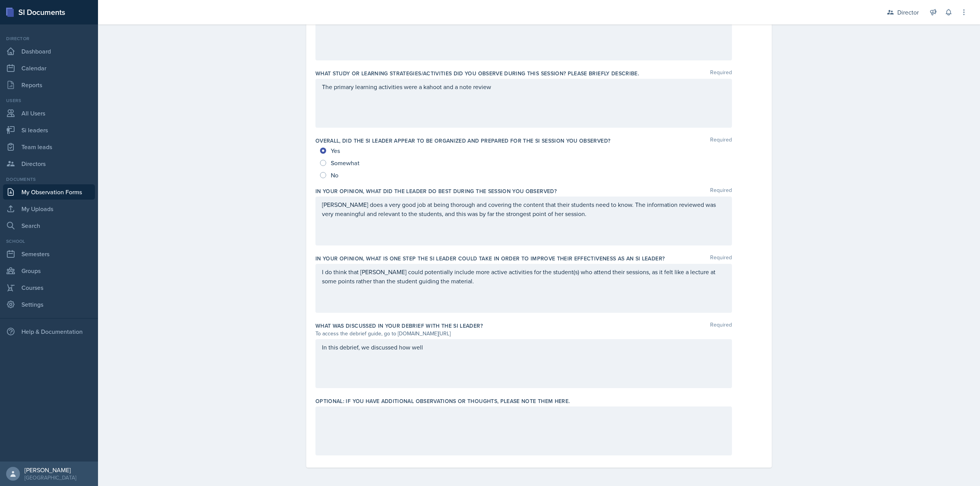
click at [464, 350] on div "In this debrief, we discussed how well" at bounding box center [523, 363] width 416 height 49
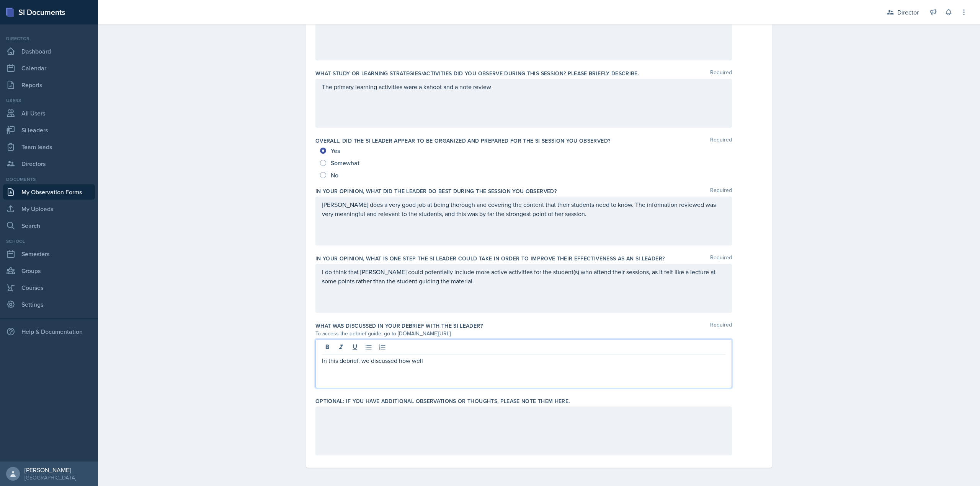
click at [464, 350] on div at bounding box center [523, 348] width 403 height 13
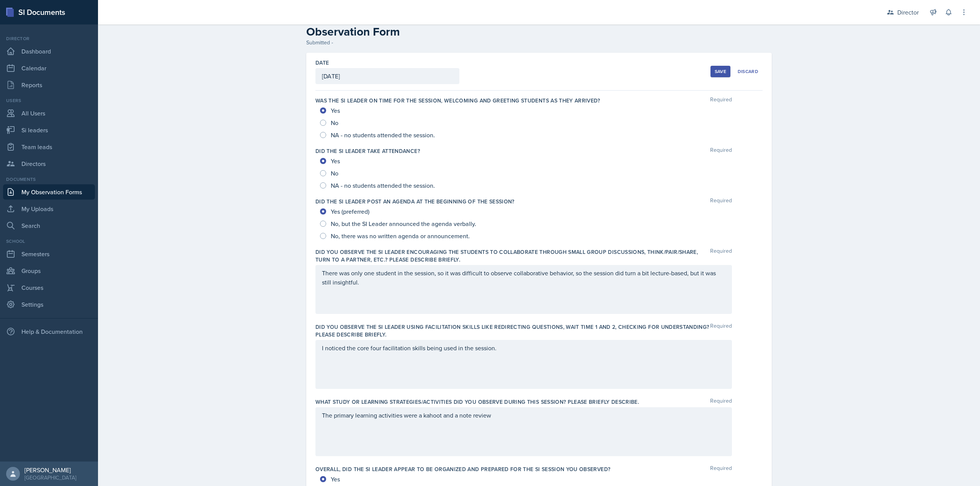
scroll to position [0, 0]
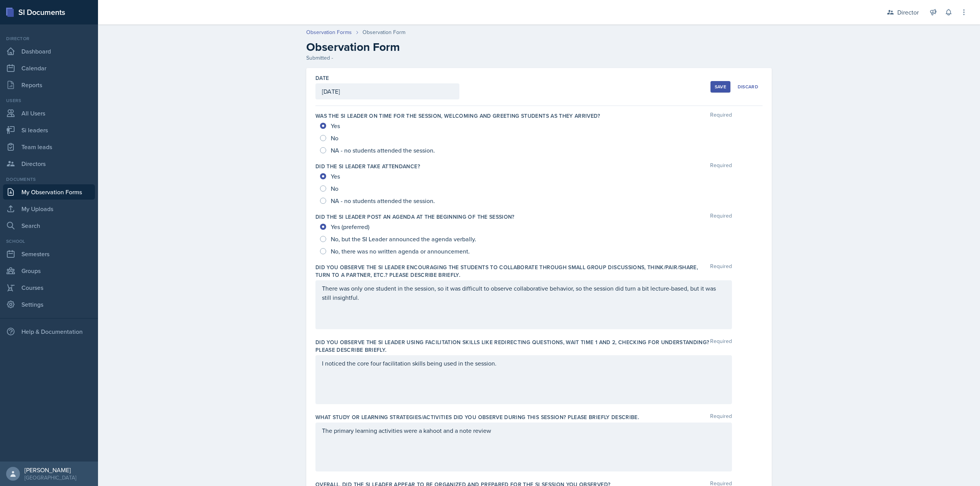
click at [706, 89] on div "Date October 10th, 2025 October 2025 28 29 30 1 2 3 4 5 6 7 8 9 10 11 12 13 14 …" at bounding box center [538, 87] width 447 height 38
click at [711, 87] on button "Save" at bounding box center [720, 86] width 20 height 11
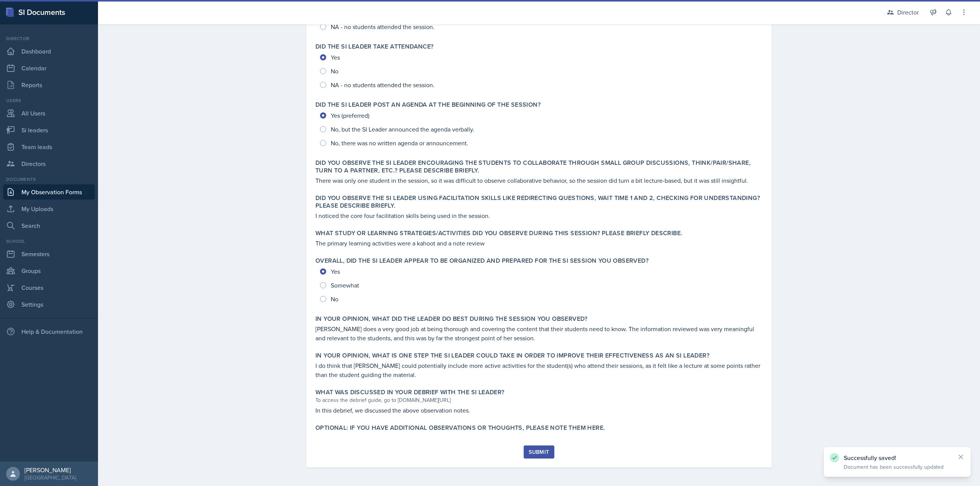
scroll to position [123, 0]
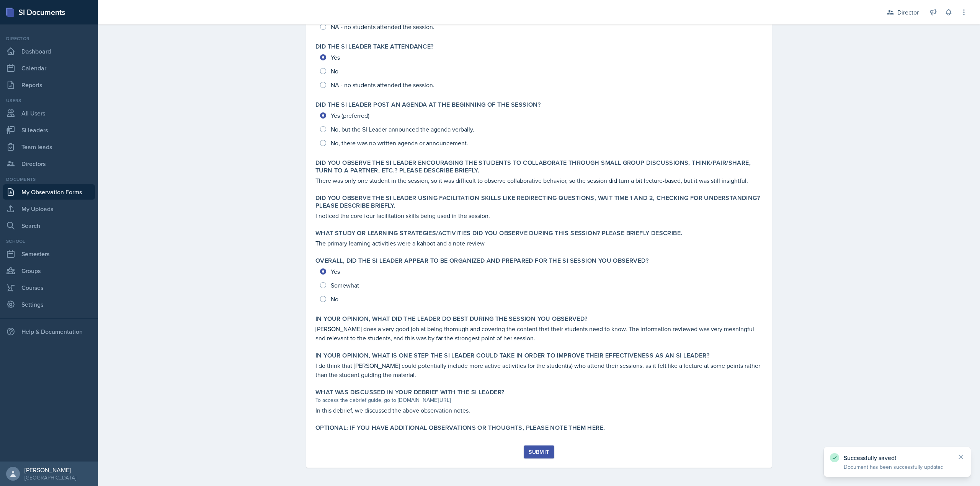
click at [542, 452] on div "Submit" at bounding box center [539, 452] width 20 height 6
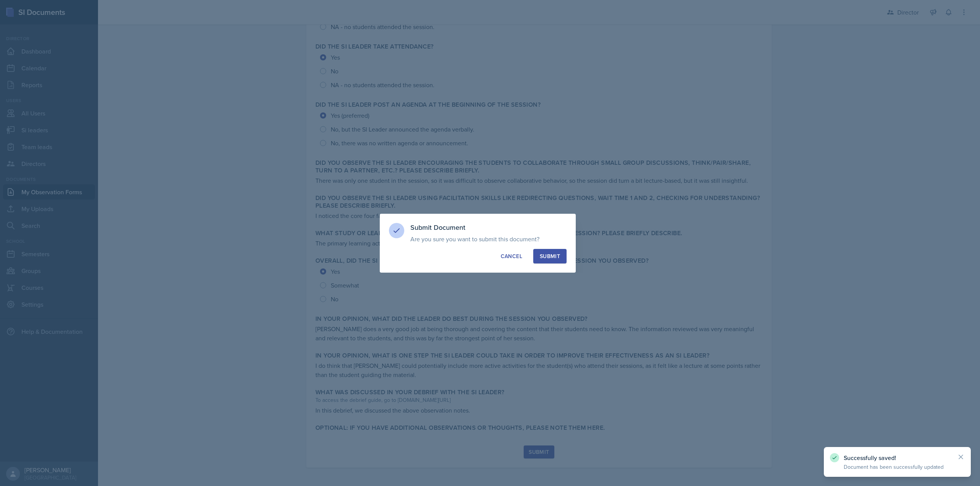
click at [548, 255] on div "Submit" at bounding box center [550, 257] width 20 height 8
radio input "true"
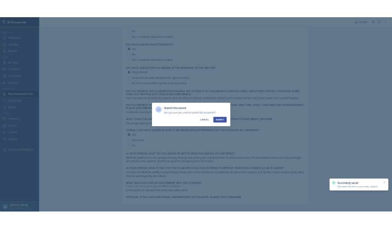
scroll to position [101, 0]
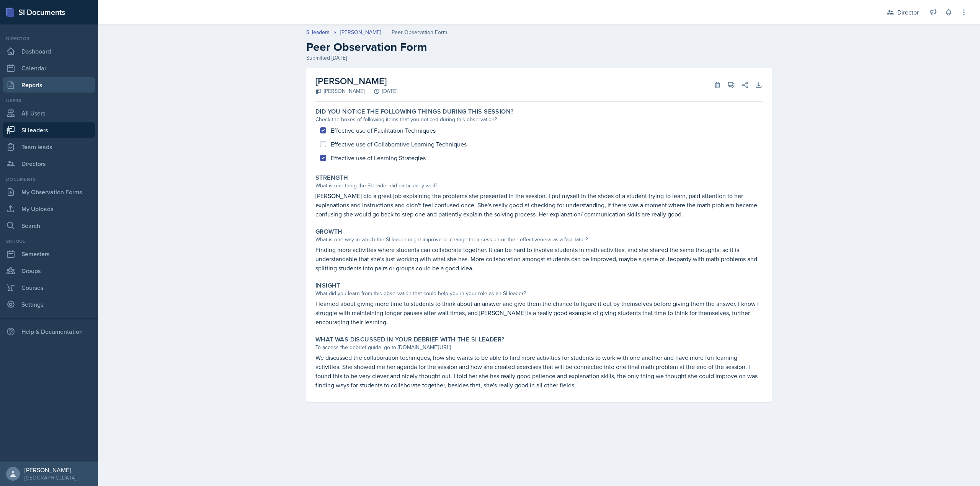
click at [49, 83] on link "Reports" at bounding box center [49, 84] width 92 height 15
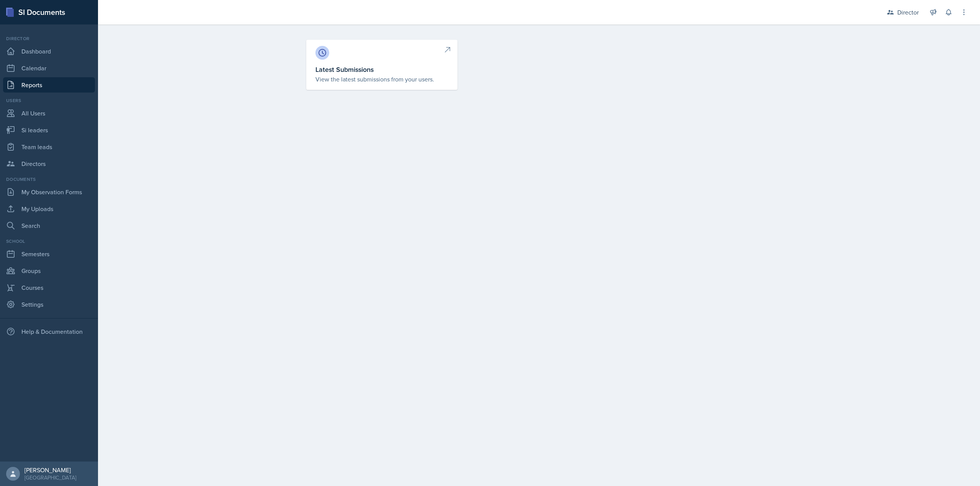
click at [298, 64] on div "Latest Submissions View the latest submissions from your users." at bounding box center [539, 74] width 490 height 69
click at [353, 63] on link "Latest Submissions View the latest submissions from your users." at bounding box center [381, 65] width 151 height 50
select select "1"
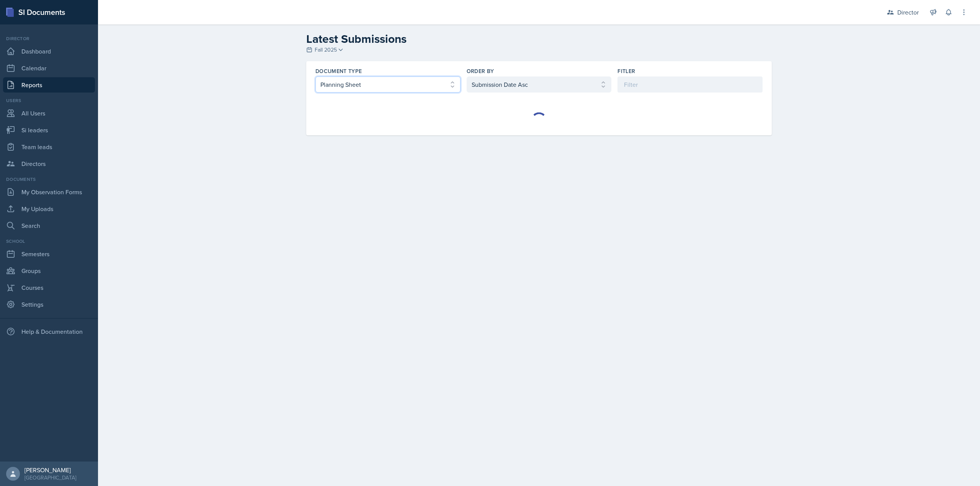
click at [343, 85] on select "Select document type Planning Sheet Peer Observation Form Team lead Observation…" at bounding box center [387, 85] width 145 height 16
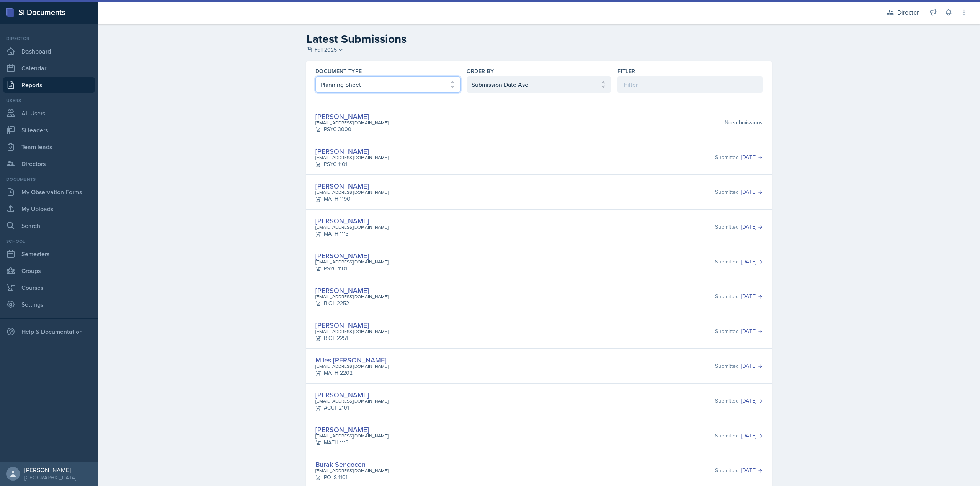
select select "2"
click at [315, 77] on select "Select document type Planning Sheet Peer Observation Form Team lead Observation…" at bounding box center [387, 85] width 145 height 16
click at [533, 84] on select "Select order by Submission Date Asc Submission Date Desc User Last Name" at bounding box center [539, 85] width 145 height 16
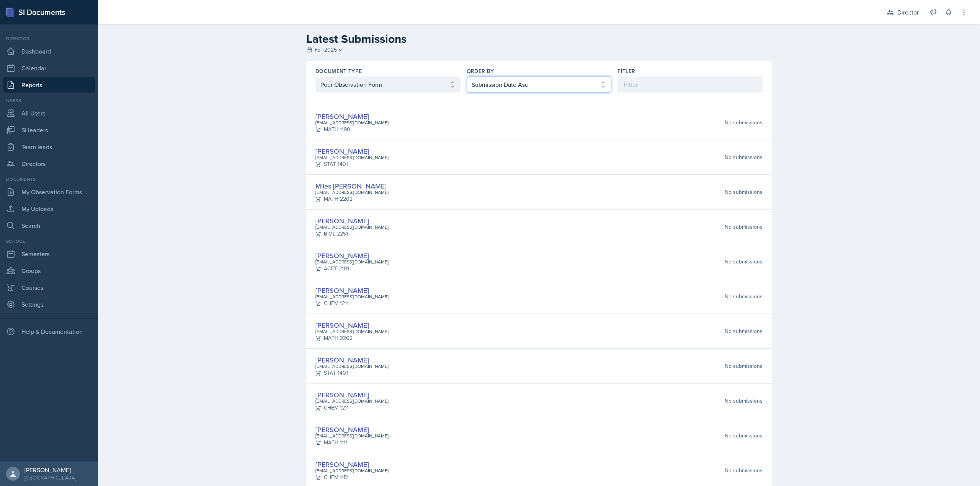
select select "2"
click at [467, 77] on select "Select order by Submission Date Asc Submission Date Desc User Last Name" at bounding box center [539, 85] width 145 height 16
click at [346, 88] on select "Select document type Planning Sheet Peer Observation Form Team lead Observation…" at bounding box center [387, 85] width 145 height 16
click at [315, 77] on select "Select document type Planning Sheet Peer Observation Form Team lead Observation…" at bounding box center [387, 85] width 145 height 16
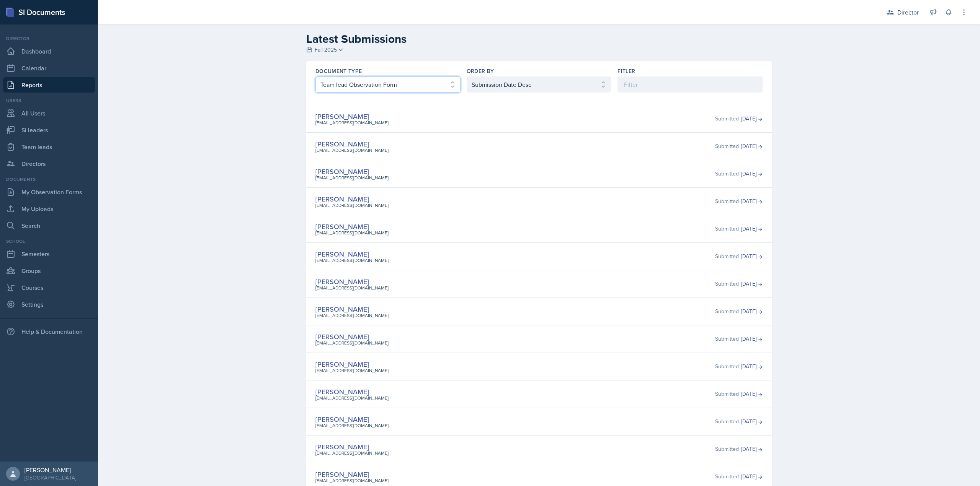
click at [386, 79] on select "Select document type Planning Sheet Peer Observation Form Team lead Observation…" at bounding box center [387, 85] width 145 height 16
select select "2"
click at [315, 77] on select "Select document type Planning Sheet Peer Observation Form Team lead Observation…" at bounding box center [387, 85] width 145 height 16
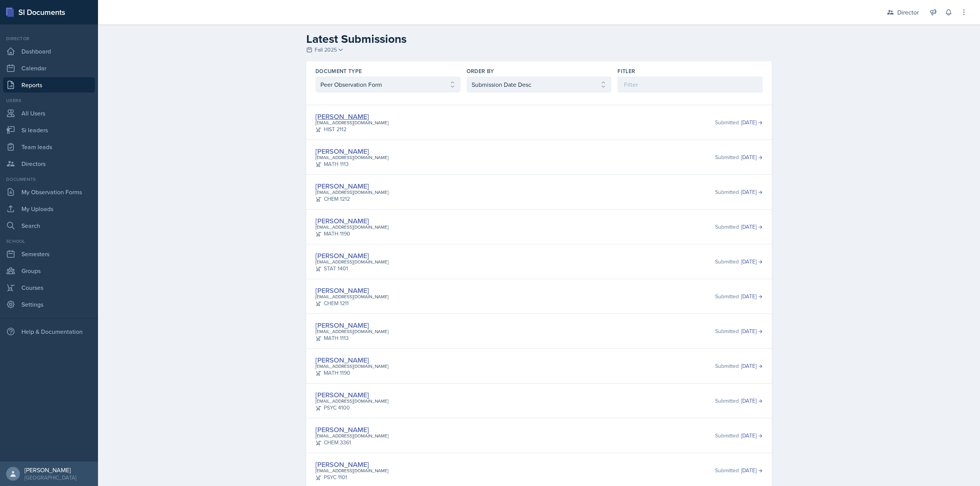
click at [332, 113] on link "[PERSON_NAME]" at bounding box center [342, 117] width 54 height 10
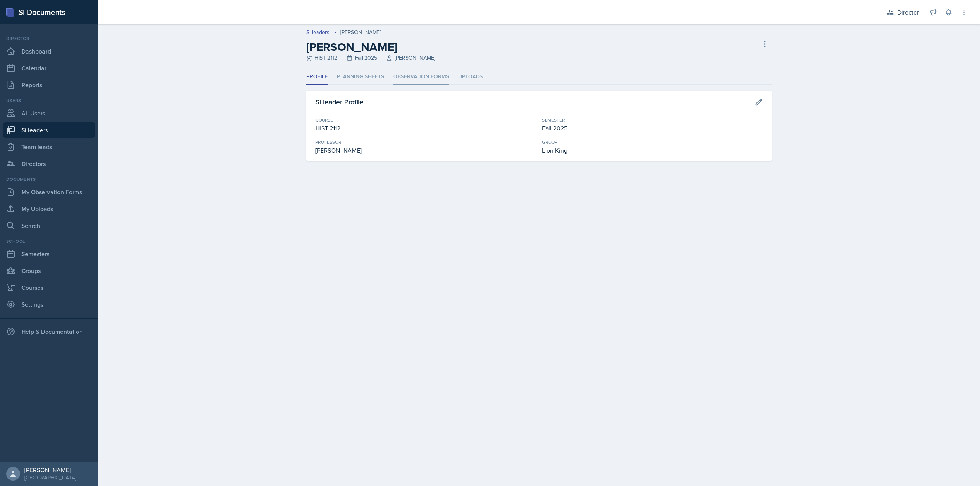
click at [415, 75] on li "Observation Forms" at bounding box center [421, 77] width 56 height 15
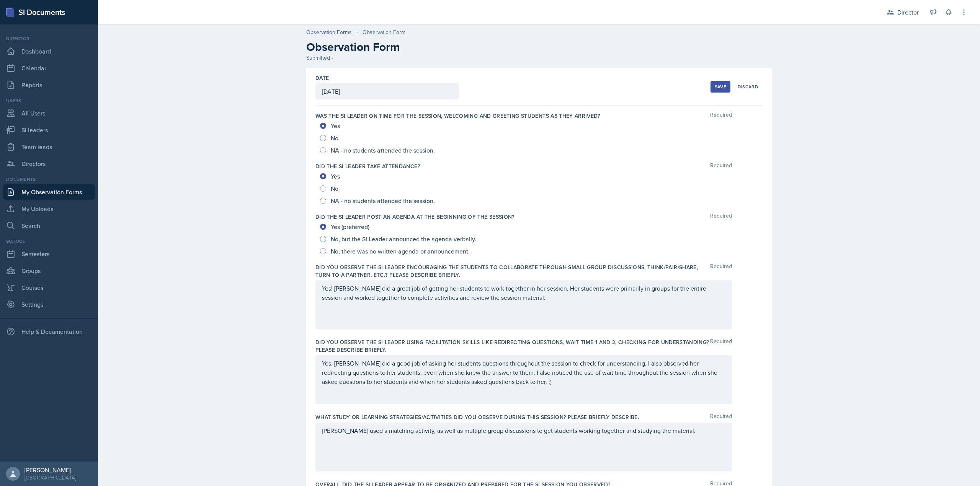
scroll to position [344, 0]
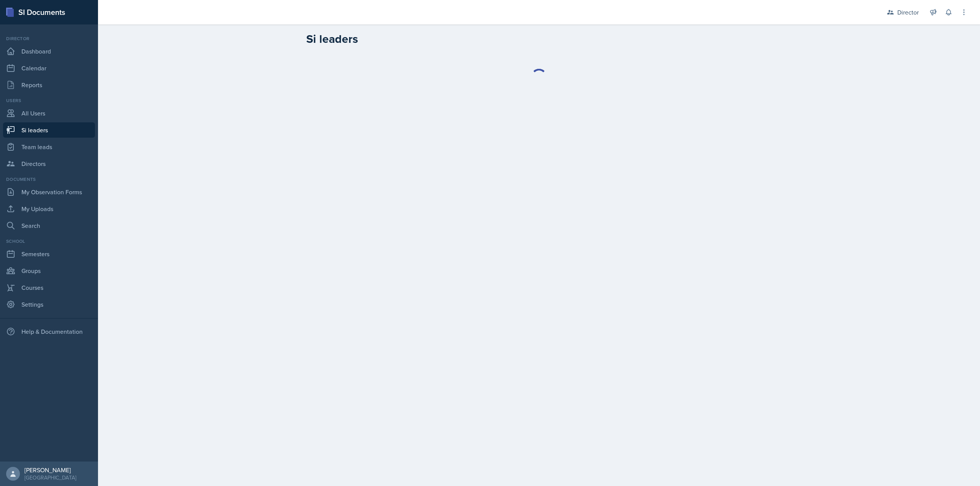
select select "2bed604d-1099-4043-b1bc-2365e8740244"
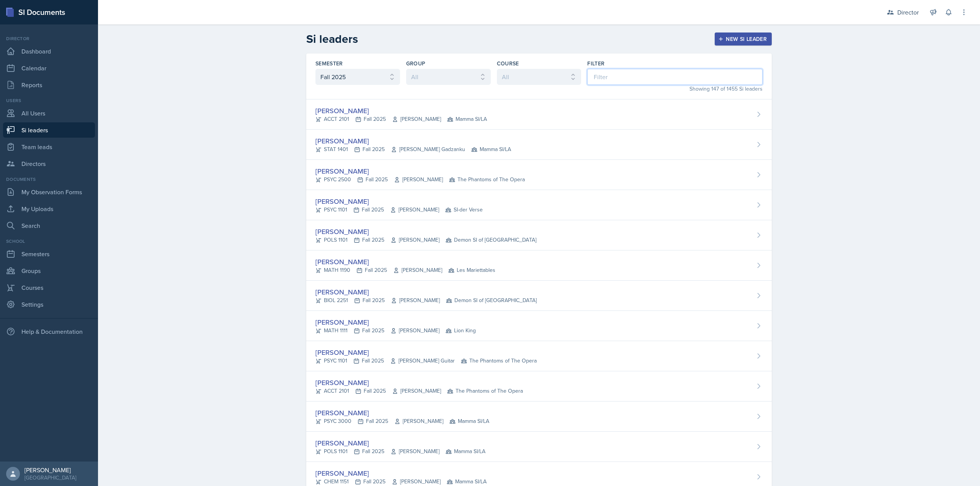
click at [597, 81] on input at bounding box center [674, 77] width 175 height 16
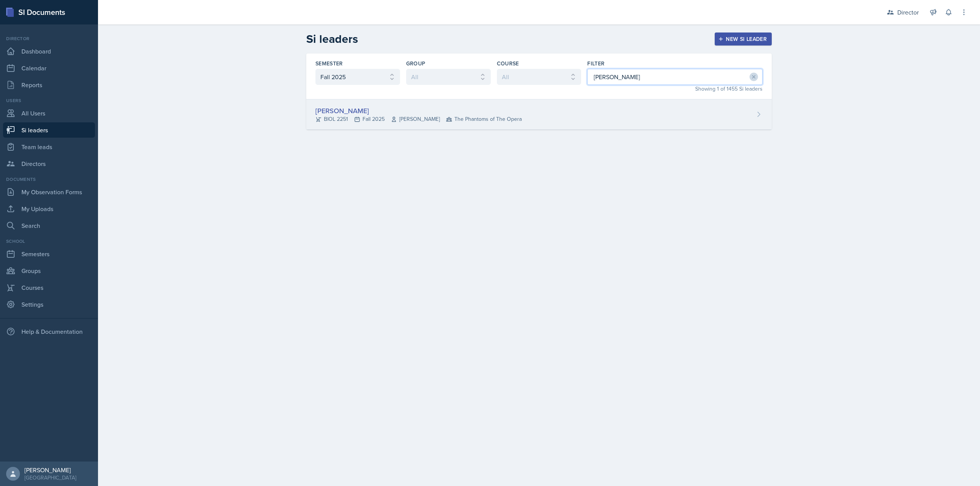
type input "[PERSON_NAME]"
drag, startPoint x: 597, startPoint y: 102, endPoint x: 594, endPoint y: 98, distance: 5.7
click at [597, 102] on div "[PERSON_NAME] BIOL 2251 Fall 2025 Vennece [PERSON_NAME] The Phantoms of The Ope…" at bounding box center [538, 115] width 465 height 30
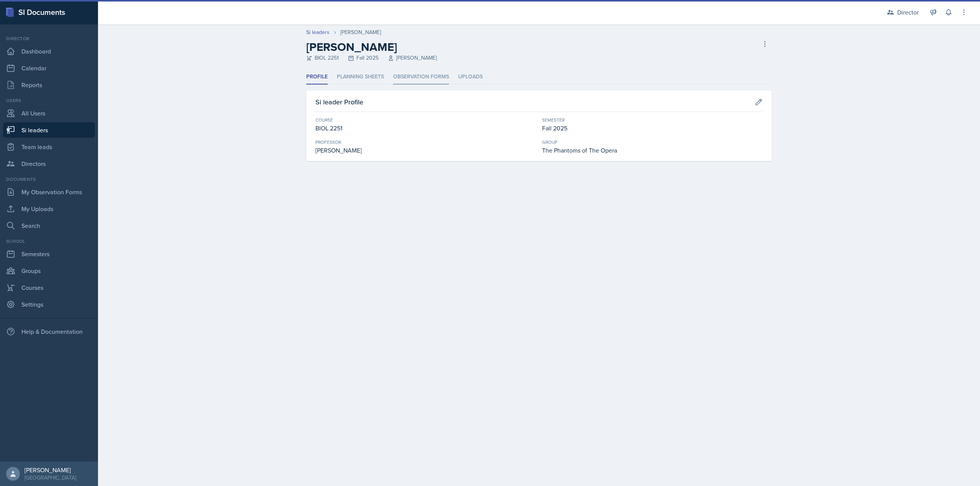
click at [396, 82] on li "Observation Forms" at bounding box center [421, 77] width 56 height 15
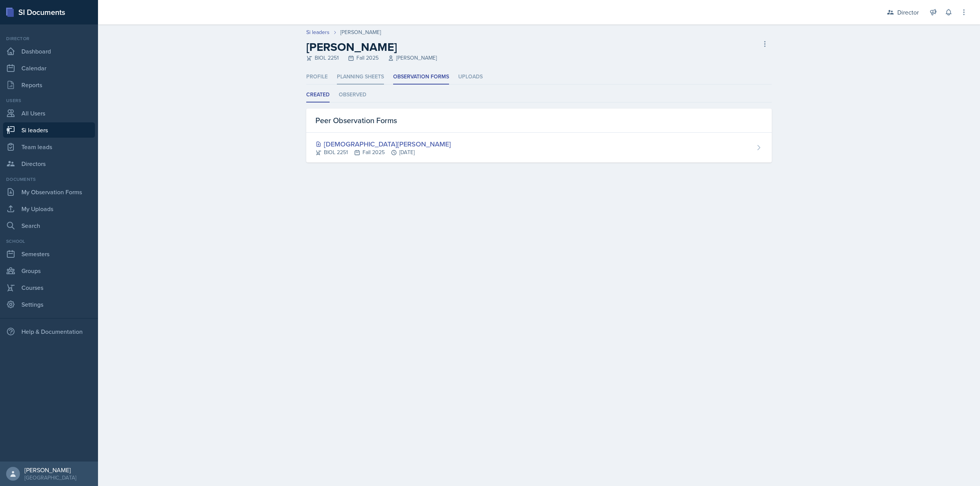
click at [372, 80] on li "Planning Sheets" at bounding box center [360, 77] width 47 height 15
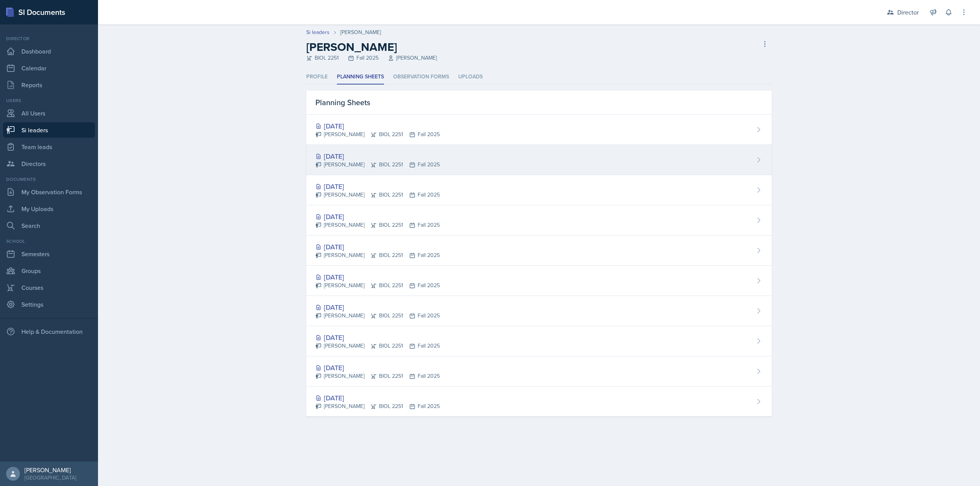
click at [400, 159] on div "[DATE]" at bounding box center [377, 156] width 124 height 10
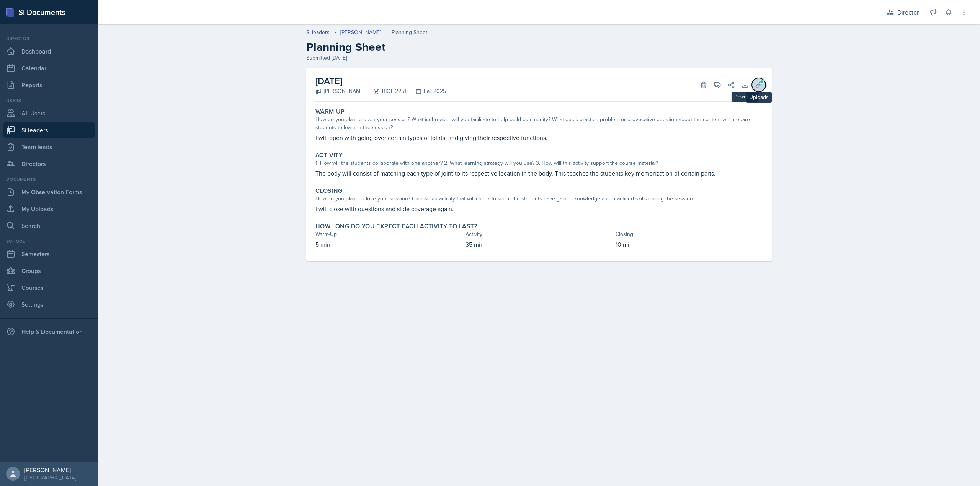
click at [760, 86] on icon at bounding box center [759, 85] width 8 height 8
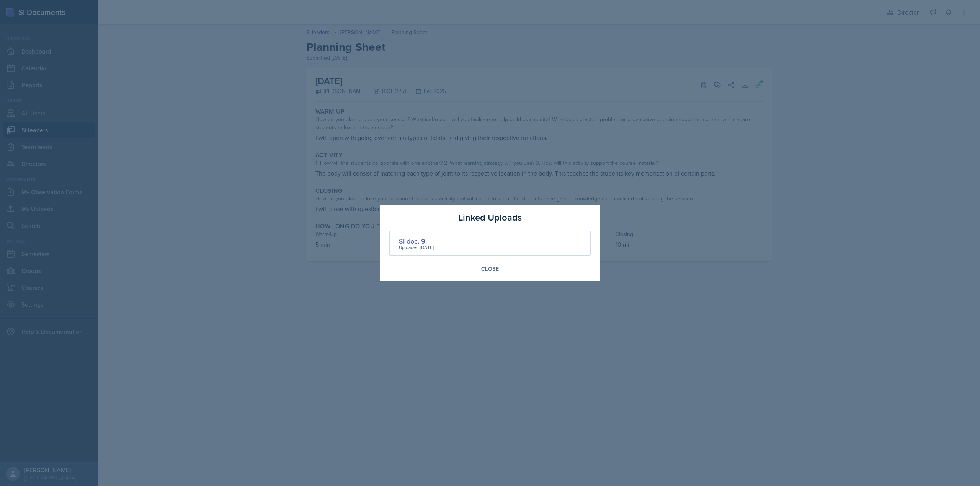
click at [409, 244] on div "Uploaded [DATE]" at bounding box center [416, 247] width 35 height 7
click at [411, 241] on div "SI doc. 9" at bounding box center [416, 241] width 35 height 10
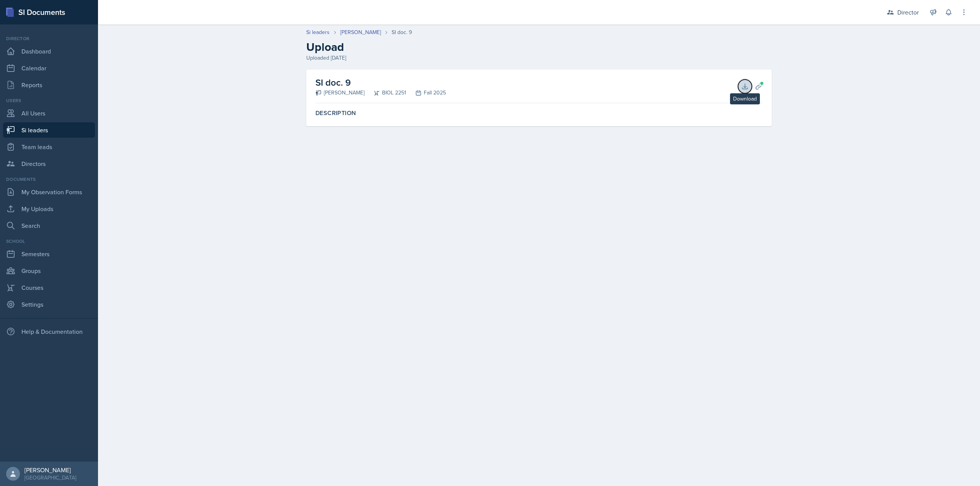
click at [743, 90] on icon at bounding box center [745, 87] width 8 height 8
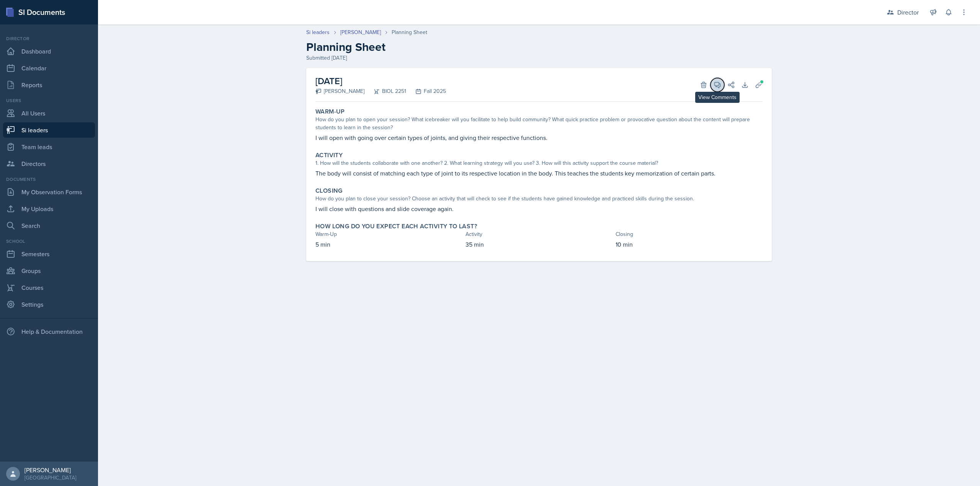
click at [719, 85] on icon at bounding box center [718, 85] width 6 height 6
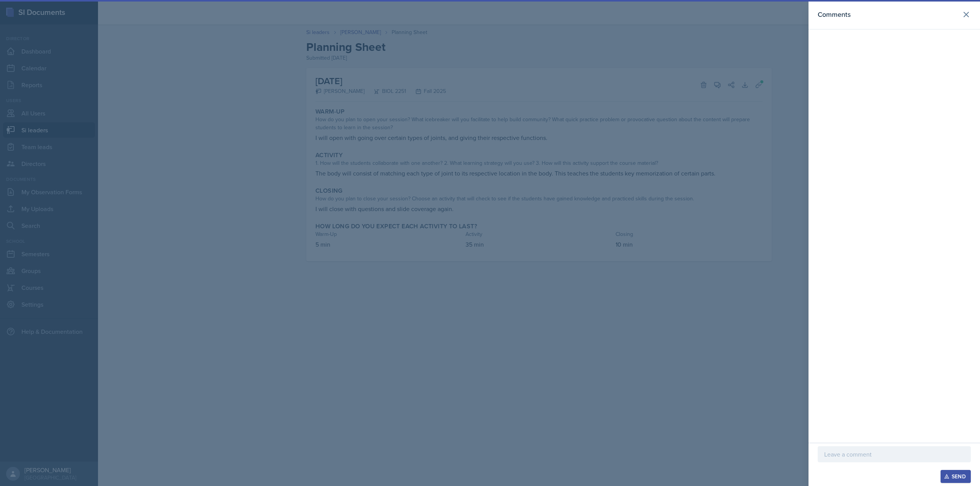
click at [562, 145] on div at bounding box center [490, 243] width 980 height 486
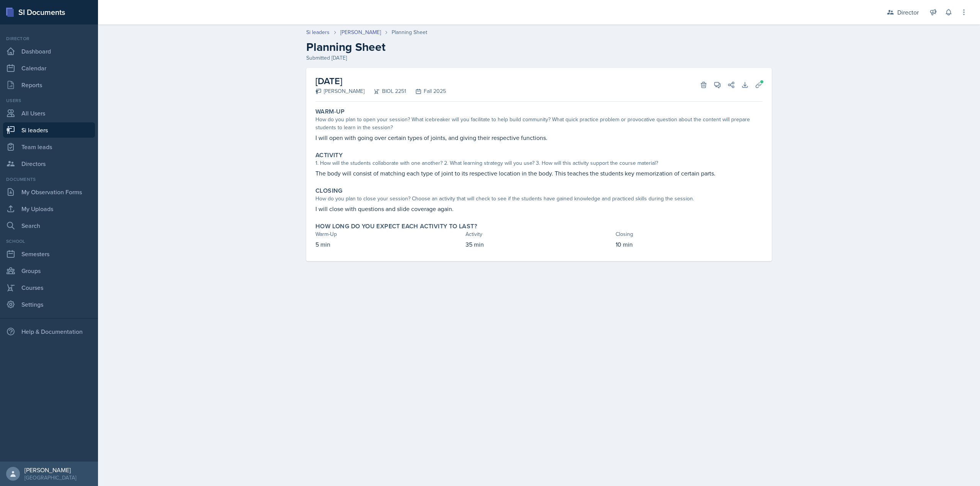
click at [357, 36] on div "Si leaders [PERSON_NAME] Planning Sheet Planning Sheet Submitted [DATE]" at bounding box center [539, 45] width 490 height 34
click at [357, 31] on link "[PERSON_NAME]" at bounding box center [360, 32] width 41 height 8
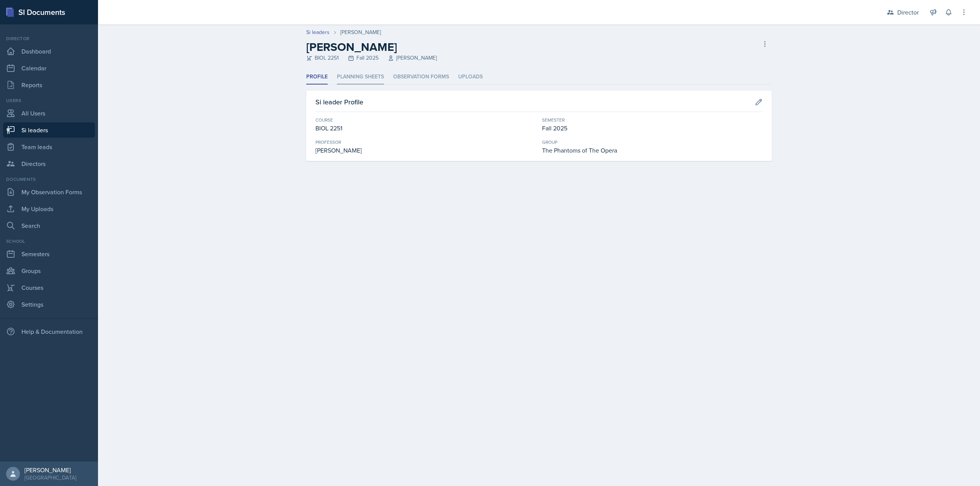
click at [359, 72] on li "Planning Sheets" at bounding box center [360, 77] width 47 height 15
